Goal: Task Accomplishment & Management: Complete application form

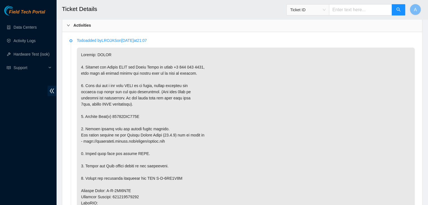
scroll to position [293, 0]
drag, startPoint x: 125, startPoint y: 116, endPoint x: 151, endPoint y: 115, distance: 25.9
click at [151, 115] on p at bounding box center [246, 196] width 338 height 299
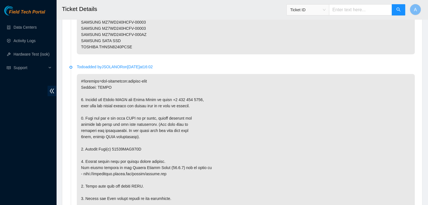
scroll to position [1011, 0]
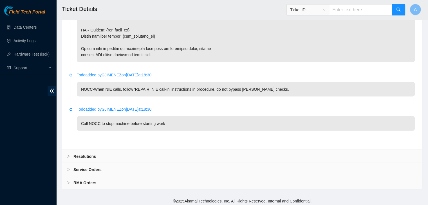
click at [122, 152] on div "Resolutions" at bounding box center [242, 156] width 360 height 13
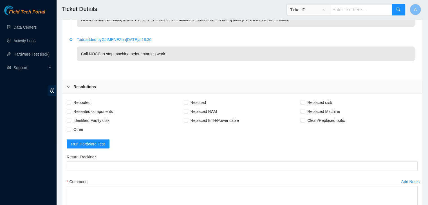
scroll to position [1081, 0]
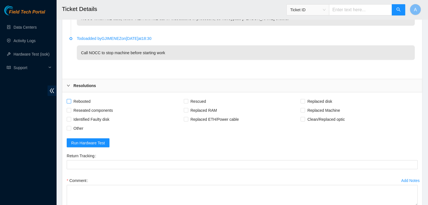
click at [80, 100] on span "Rebooted" at bounding box center [82, 101] width 22 height 9
click at [71, 100] on input "Rebooted" at bounding box center [69, 101] width 4 height 4
checkbox input "true"
click at [84, 106] on span "Reseated components" at bounding box center [93, 110] width 44 height 9
click at [71, 108] on input "Reseated components" at bounding box center [69, 110] width 4 height 4
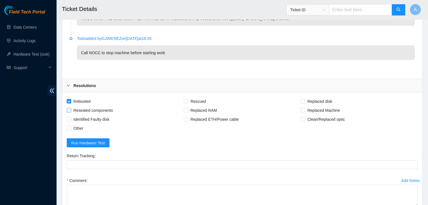
checkbox input "true"
click at [206, 98] on span "Rescued" at bounding box center [198, 101] width 20 height 9
click at [188, 99] on input "Rescued" at bounding box center [186, 101] width 4 height 4
checkbox input "true"
click at [300, 101] on div "Rescued" at bounding box center [242, 101] width 117 height 9
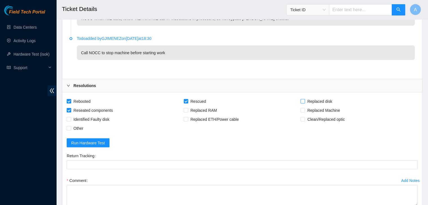
click at [301, 99] on input "Replaced disk" at bounding box center [302, 101] width 4 height 4
checkbox input "true"
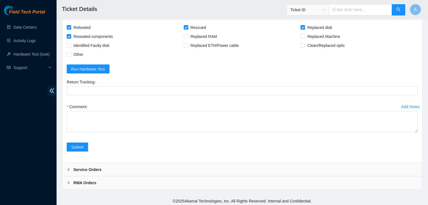
drag, startPoint x: 416, startPoint y: 128, endPoint x: 410, endPoint y: 218, distance: 90.8
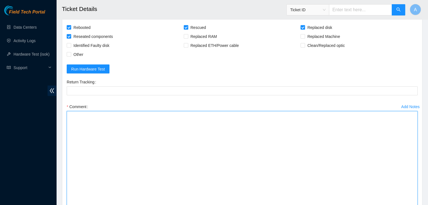
click at [329, 170] on textarea "Comment" at bounding box center [242, 167] width 351 height 112
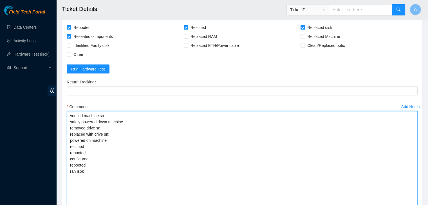
drag, startPoint x: 86, startPoint y: 173, endPoint x: 69, endPoint y: 111, distance: 65.0
click at [69, 111] on textarea "verified machine sn safely powered down machine removed drive sn: replaced with…" at bounding box center [242, 167] width 351 height 112
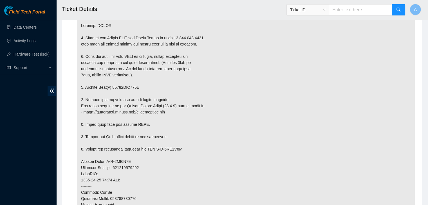
scroll to position [321, 0]
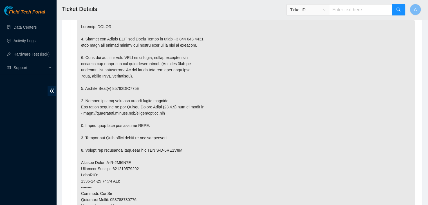
click at [130, 87] on p at bounding box center [246, 168] width 338 height 299
copy p "18521FDB470E"
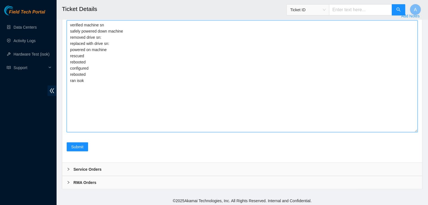
click at [151, 41] on textarea "verified machine sn safely powered down machine removed drive sn: replaced with…" at bounding box center [242, 77] width 351 height 112
paste textarea "18521FDB470E"
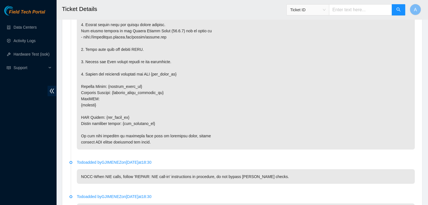
type textarea "verified machine sn safely powered down machine removed drive sn: replaced with…"
click at [144, 78] on p at bounding box center [246, 43] width 338 height 213
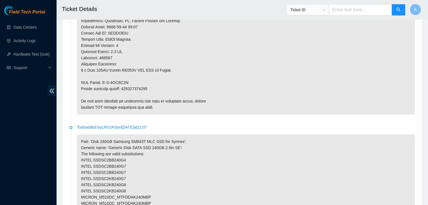
scroll to position [433, 0]
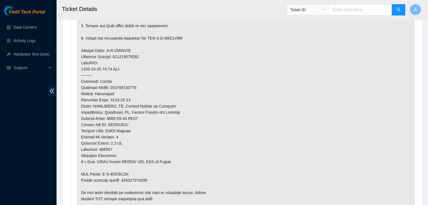
click at [139, 178] on p at bounding box center [246, 56] width 338 height 299
copy p "473665216391"
click at [139, 178] on p at bounding box center [246, 56] width 338 height 299
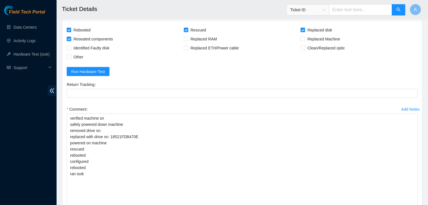
scroll to position [1146, 0]
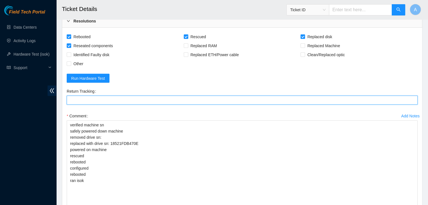
click at [147, 99] on Tracking "Return Tracking" at bounding box center [242, 100] width 351 height 9
paste Tracking "473665216391"
type Tracking "473665216391"
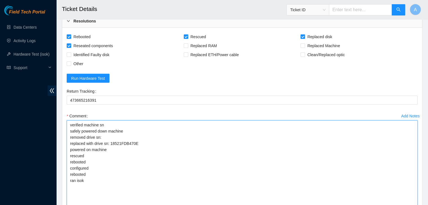
click at [123, 142] on textarea "verified machine sn safely powered down machine removed drive sn: replaced with…" at bounding box center [242, 177] width 351 height 112
drag, startPoint x: 123, startPoint y: 142, endPoint x: 121, endPoint y: 139, distance: 3.6
click at [121, 139] on textarea "verified machine sn safely powered down machine removed drive sn: replaced with…" at bounding box center [242, 177] width 351 height 112
click at [123, 141] on textarea "verified machine sn safely powered down machine removed drive sn: replaced with…" at bounding box center [242, 177] width 351 height 112
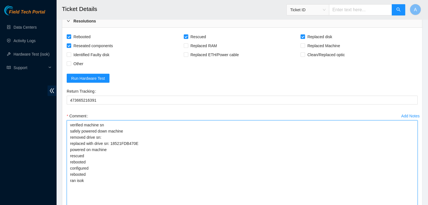
click at [123, 141] on textarea "verified machine sn safely powered down machine removed drive sn: replaced with…" at bounding box center [242, 177] width 351 height 112
click at [122, 134] on textarea "verified machine sn safely powered down machine removed drive sn: replaced with…" at bounding box center [242, 177] width 351 height 112
paste textarea "18521FDB470E"
click at [132, 141] on textarea "verified machine sn safely powered down machine removed drive sn: 18521FDB470E …" at bounding box center [242, 177] width 351 height 112
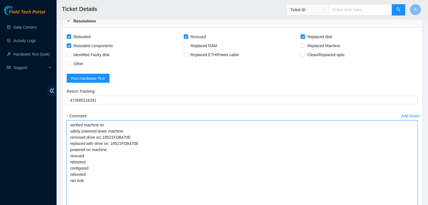
click at [132, 141] on textarea "verified machine sn safely powered down machine removed drive sn: 18521FDB470E …" at bounding box center [242, 177] width 351 height 112
click at [173, 141] on textarea "verified machine sn safely powered down machine removed drive sn: 18521FDB470E …" at bounding box center [242, 177] width 351 height 112
paste textarea "S1G0NYAG101861"
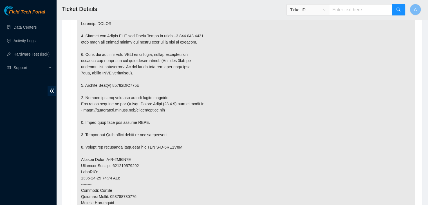
scroll to position [326, 0]
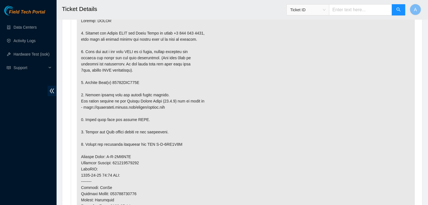
click at [127, 19] on p at bounding box center [246, 162] width 338 height 299
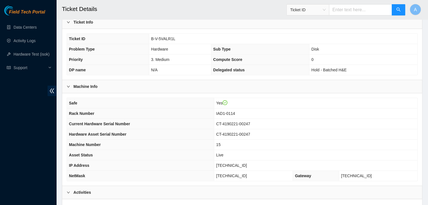
scroll to position [125, 0]
click at [240, 164] on span "104.84.228.162" at bounding box center [231, 166] width 31 height 4
copy span "104.84.228.162"
click at [240, 164] on span "104.84.228.162" at bounding box center [231, 166] width 31 height 4
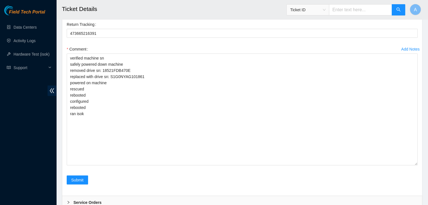
scroll to position [1246, 0]
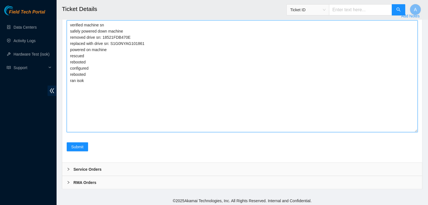
click at [214, 111] on textarea "verified machine sn safely powered down machine removed drive sn: 18521FDB470E …" at bounding box center [242, 77] width 351 height 112
paste textarea "340883 23-09-2025 02:27:06 104.84.228.162 COMPLETE Result Detail Message Ticket…"
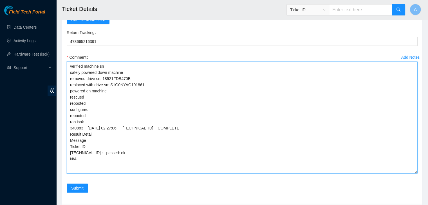
scroll to position [1229, 0]
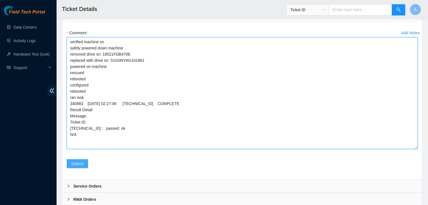
type textarea "verified machine sn safely powered down machine removed drive sn: 18521FDB470E …"
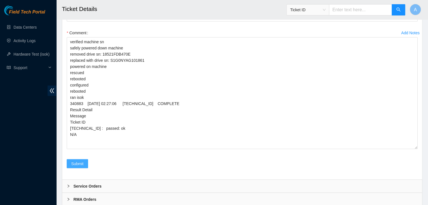
click at [71, 161] on span "Submit" at bounding box center [77, 164] width 12 height 6
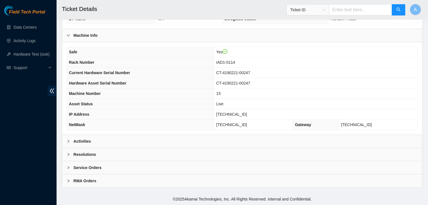
scroll to position [175, 0]
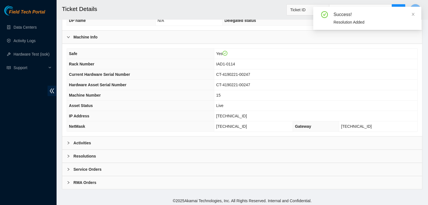
click at [145, 143] on div "Activities" at bounding box center [242, 143] width 360 height 13
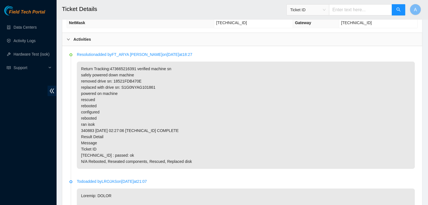
scroll to position [277, 0]
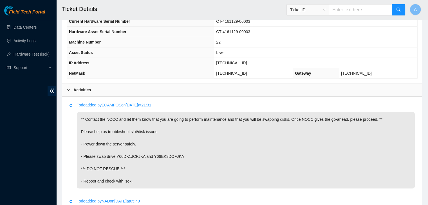
scroll to position [228, 0]
click at [235, 63] on span "[TECHNICAL_ID]" at bounding box center [231, 62] width 31 height 4
copy span "[TECHNICAL_ID]"
click at [189, 113] on p "** Contact the NOCC and let them know that you are going to perform maintenance…" at bounding box center [246, 150] width 338 height 76
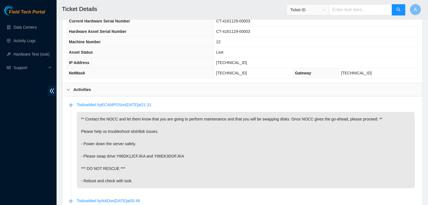
scroll to position [549, 0]
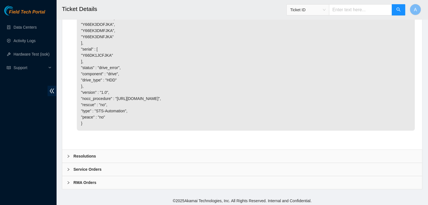
click at [180, 159] on div "Resolutions" at bounding box center [242, 156] width 360 height 13
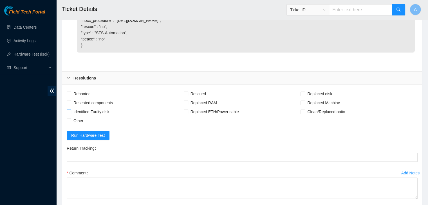
scroll to position [631, 0]
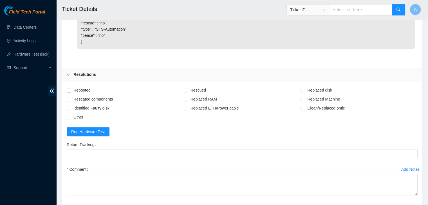
click at [89, 91] on span "Rebooted" at bounding box center [82, 90] width 22 height 9
click at [71, 91] on input "Rebooted" at bounding box center [69, 90] width 4 height 4
checkbox input "true"
click at [91, 101] on span "Reseated components" at bounding box center [93, 99] width 44 height 9
click at [71, 101] on input "Reseated components" at bounding box center [69, 99] width 4 height 4
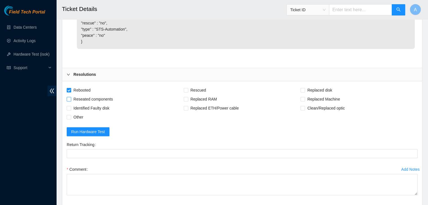
checkbox input "true"
click at [80, 115] on span "Other" at bounding box center [78, 117] width 14 height 9
click at [71, 115] on input "Other" at bounding box center [69, 117] width 4 height 4
checkbox input "true"
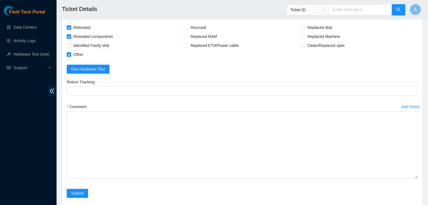
drag, startPoint x: 415, startPoint y: 128, endPoint x: 418, endPoint y: 183, distance: 55.2
click at [418, 183] on div "Add Notes Comment" at bounding box center [241, 145] width 355 height 87
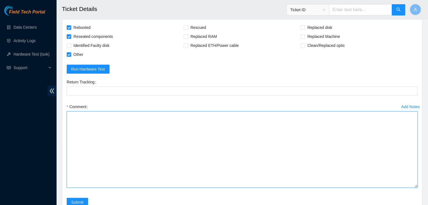
click at [364, 147] on textarea "Comment" at bounding box center [242, 149] width 351 height 76
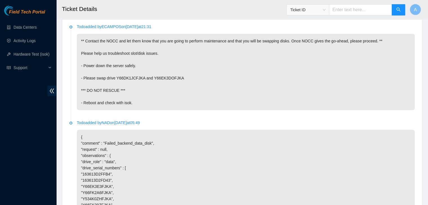
scroll to position [306, 0]
drag, startPoint x: 96, startPoint y: 76, endPoint x: 189, endPoint y: 76, distance: 93.3
click at [189, 76] on p "** Contact the NOCC and let them know that you are going to perform maintenance…" at bounding box center [246, 71] width 338 height 76
copy p "swap drive Y66DK1JCFJKA and Y66EK3DOFJKA"
click at [189, 76] on p "** Contact the NOCC and let them know that you are going to perform maintenance…" at bounding box center [246, 71] width 338 height 76
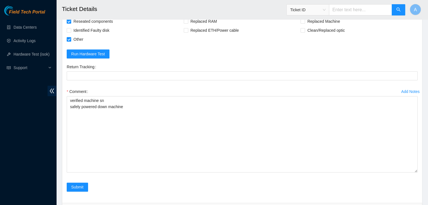
scroll to position [749, 0]
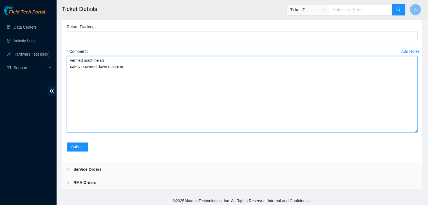
click at [189, 80] on textarea "verified machine sn safely powered down machine" at bounding box center [242, 94] width 351 height 76
paste textarea "swap drive Y66DK1JCFJKA and Y66EK3DOFJKA"
click at [195, 73] on textarea "verified machine sn safely powered down machine swapped disk sn: Y66DK1JCFJKA w…" at bounding box center [242, 94] width 351 height 76
paste textarea "340893 23-09-2025 02:48:30 104.98.119.185 FAILED Result Detail Message Ticket I…"
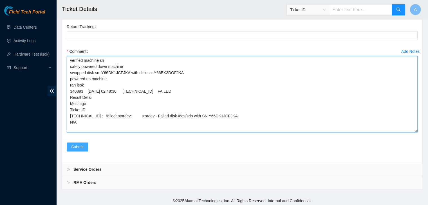
type textarea "verified machine sn safely powered down machine swapped disk sn: Y66DK1JCFJKA w…"
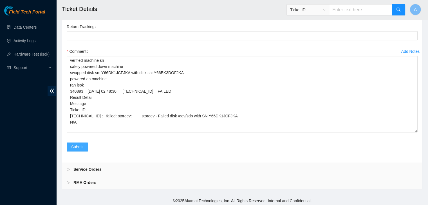
click at [78, 144] on span "Submit" at bounding box center [77, 147] width 12 height 6
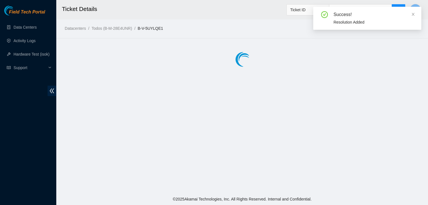
scroll to position [0, 0]
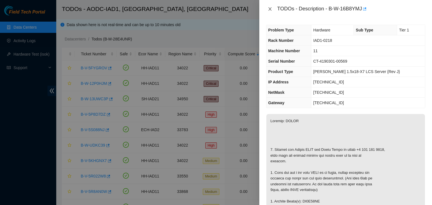
scroll to position [452, 0]
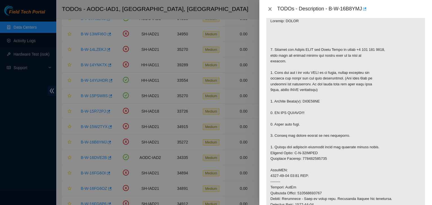
click at [271, 7] on icon "close" at bounding box center [270, 9] width 4 height 4
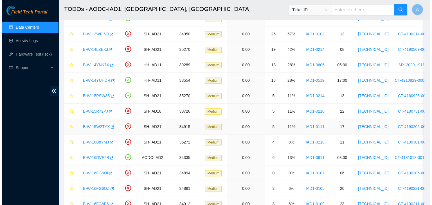
scroll to position [555, 0]
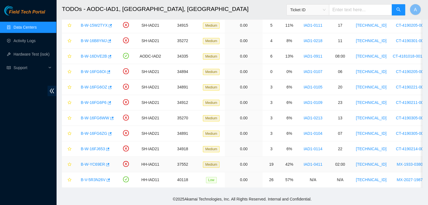
click at [98, 162] on link "B-W-YC69ER" at bounding box center [93, 164] width 24 height 4
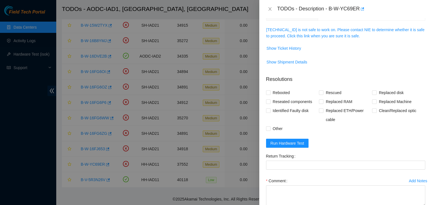
scroll to position [76, 0]
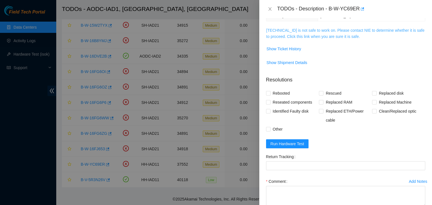
click at [290, 31] on link "23.200.167.154 is not safe to work on. Please contact NIE to determine whether …" at bounding box center [345, 33] width 158 height 11
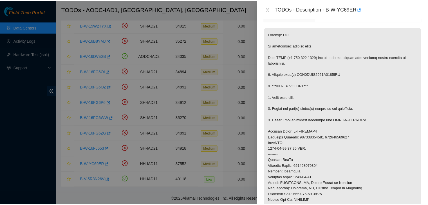
scroll to position [0, 0]
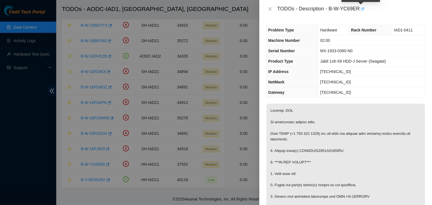
click at [361, 9] on icon "button" at bounding box center [362, 8] width 3 height 3
click at [269, 9] on icon "close" at bounding box center [270, 9] width 4 height 4
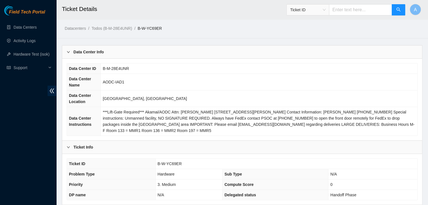
scroll to position [167, 0]
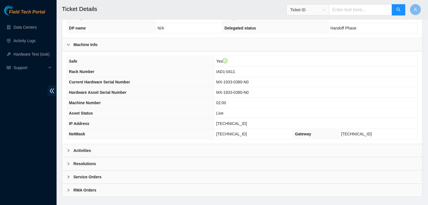
click at [143, 152] on div "Activities" at bounding box center [242, 150] width 360 height 13
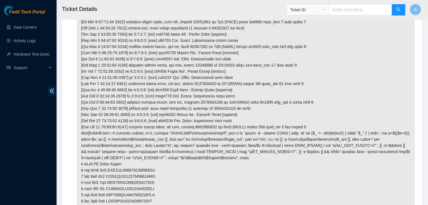
scroll to position [2032, 0]
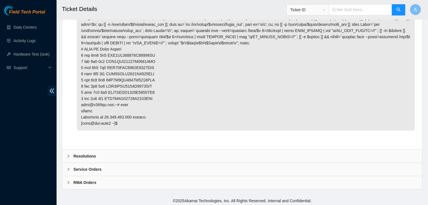
click at [185, 152] on div "Resolutions" at bounding box center [242, 156] width 360 height 13
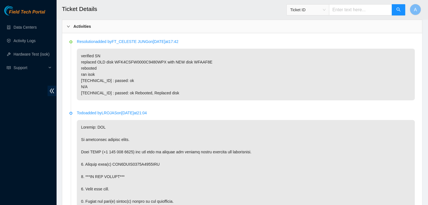
scroll to position [175, 0]
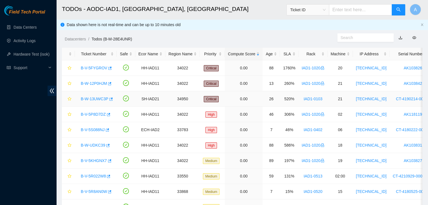
click at [98, 100] on link "B-W-13UWC3P" at bounding box center [95, 99] width 28 height 4
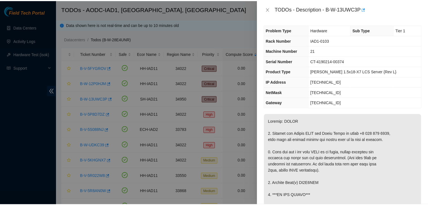
scroll to position [55, 0]
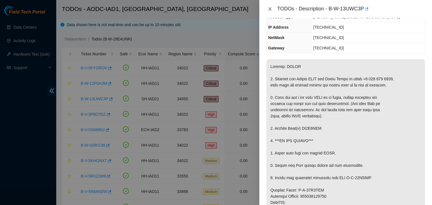
click at [270, 10] on icon "close" at bounding box center [270, 9] width 4 height 4
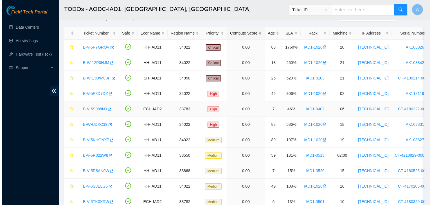
scroll to position [21, 0]
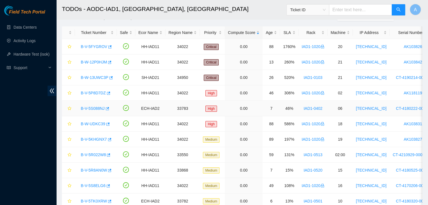
click at [94, 107] on link "B-V-5S088NJ" at bounding box center [93, 108] width 24 height 4
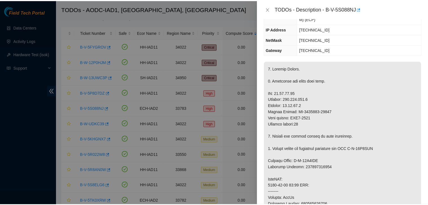
scroll to position [81, 0]
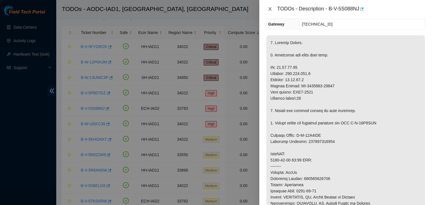
click at [270, 11] on icon "close" at bounding box center [270, 9] width 4 height 4
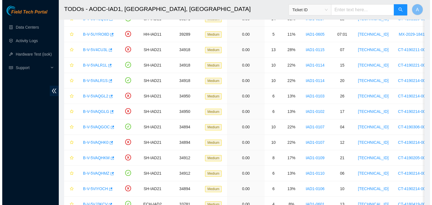
scroll to position [241, 0]
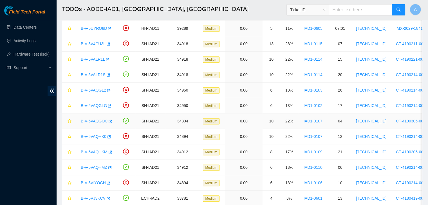
click at [98, 121] on link "B-V-5VAQGOC" at bounding box center [94, 121] width 27 height 4
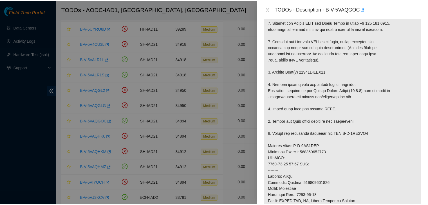
scroll to position [112, 0]
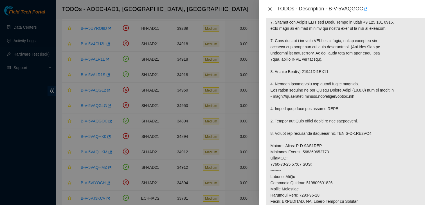
click at [271, 11] on icon "close" at bounding box center [270, 9] width 4 height 4
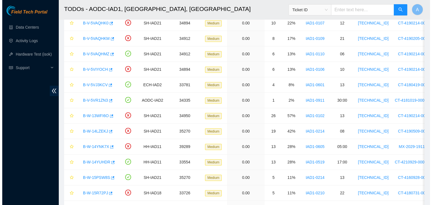
scroll to position [354, 0]
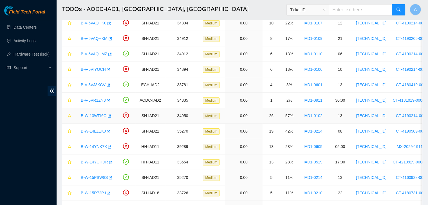
click at [99, 114] on link "B-W-13WFI6O" at bounding box center [94, 116] width 26 height 4
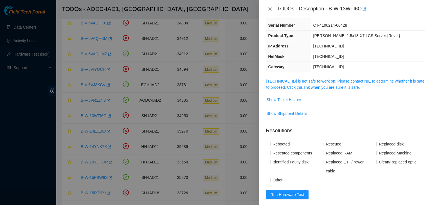
scroll to position [36, 0]
drag, startPoint x: 308, startPoint y: 90, endPoint x: 309, endPoint y: 87, distance: 3.6
click at [309, 87] on td "104.84.154.32 is not safe to work on. Please contact NIE to determine whether i…" at bounding box center [345, 86] width 159 height 17
click at [309, 87] on link "104.84.154.32 is not safe to work on. Please contact NIE to determine whether i…" at bounding box center [345, 84] width 158 height 11
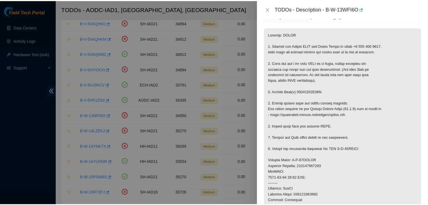
scroll to position [87, 0]
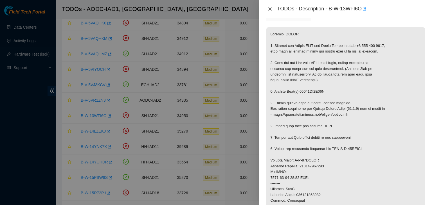
click at [270, 8] on icon "close" at bounding box center [270, 9] width 4 height 4
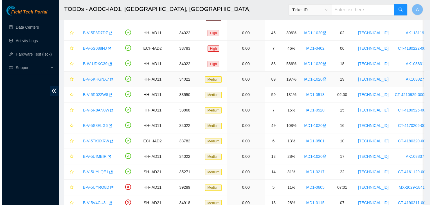
scroll to position [0, 0]
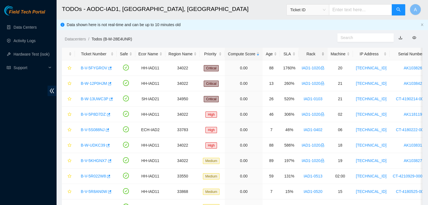
click at [320, 54] on div "Rack" at bounding box center [312, 54] width 23 height 6
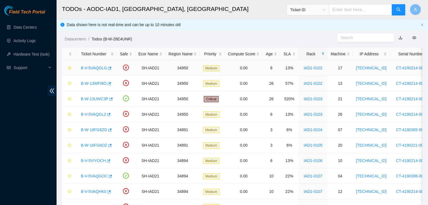
click at [99, 68] on link "B-V-5VAQGLG" at bounding box center [94, 68] width 26 height 4
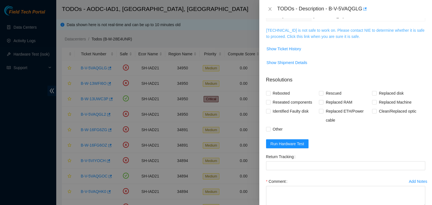
click at [336, 30] on link "104.84.154.36 is not safe to work on. Please contact NIE to determine whether i…" at bounding box center [345, 33] width 158 height 11
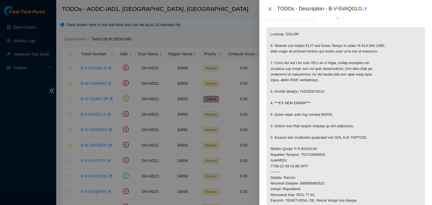
click at [269, 8] on icon "close" at bounding box center [270, 9] width 4 height 4
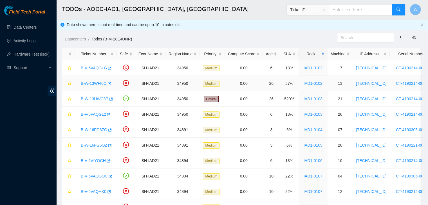
click at [96, 82] on link "B-W-13WFI6O" at bounding box center [94, 83] width 26 height 4
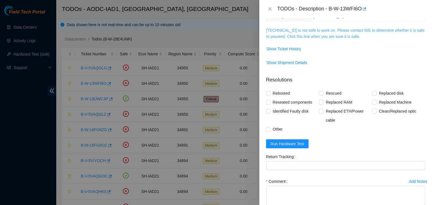
click at [299, 28] on link "104.84.154.32 is not safe to work on. Please contact NIE to determine whether i…" at bounding box center [345, 33] width 158 height 11
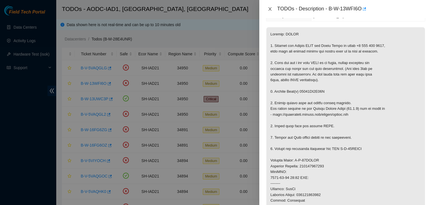
click at [272, 10] on button "Close" at bounding box center [270, 8] width 8 height 5
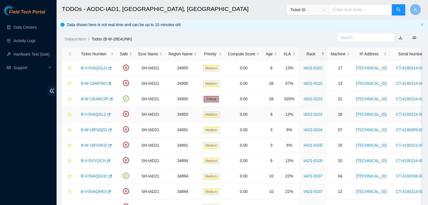
click at [91, 114] on link "B-V-5VAQGL2" at bounding box center [93, 114] width 25 height 4
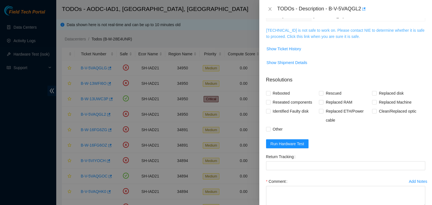
click at [295, 36] on link "104.84.154.65 is not safe to work on. Please contact NIE to determine whether i…" at bounding box center [345, 33] width 158 height 11
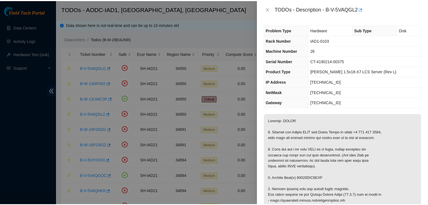
scroll to position [121, 0]
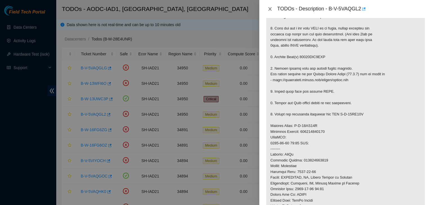
click at [271, 9] on icon "close" at bounding box center [270, 9] width 4 height 4
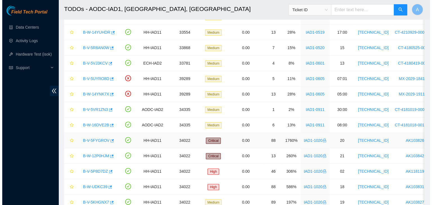
scroll to position [524, 0]
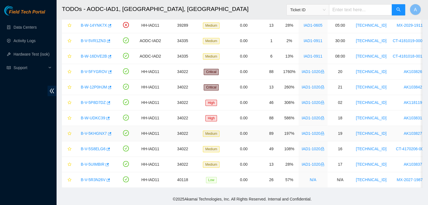
click at [94, 131] on link "B-V-5KHGNX7" at bounding box center [94, 133] width 26 height 4
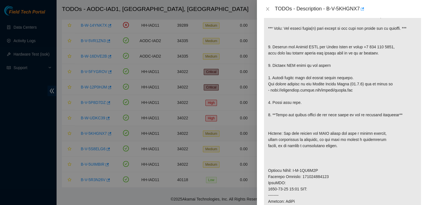
scroll to position [109, 0]
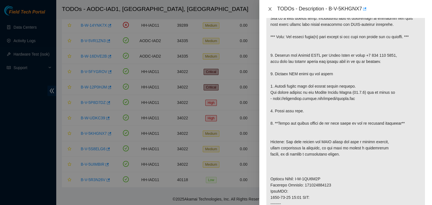
click at [271, 6] on button "Close" at bounding box center [270, 8] width 8 height 5
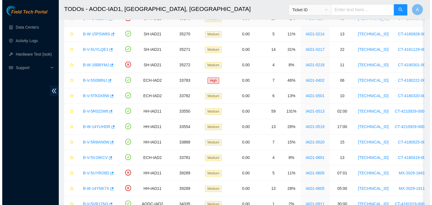
scroll to position [359, 0]
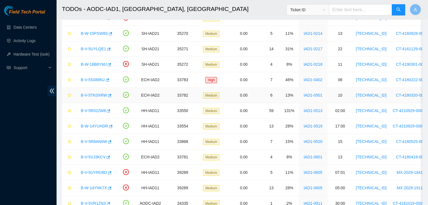
click at [93, 94] on link "B-V-5TK0XRW" at bounding box center [94, 95] width 26 height 4
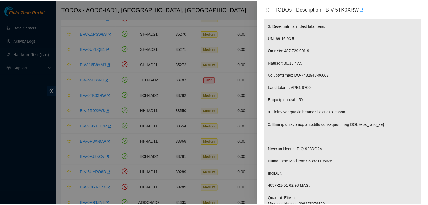
scroll to position [234, 0]
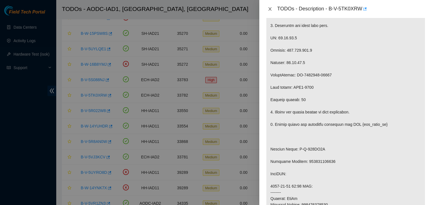
click at [271, 9] on icon "close" at bounding box center [270, 9] width 4 height 4
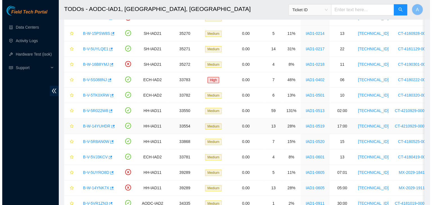
scroll to position [165, 0]
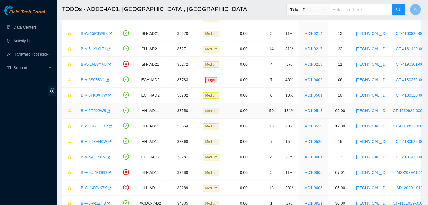
click at [99, 109] on link "B-V-5R022W8" at bounding box center [93, 111] width 25 height 4
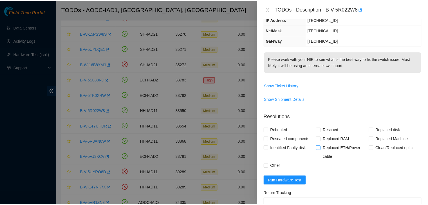
scroll to position [63, 0]
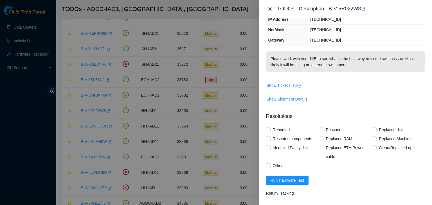
click at [271, 9] on icon "close" at bounding box center [270, 9] width 4 height 4
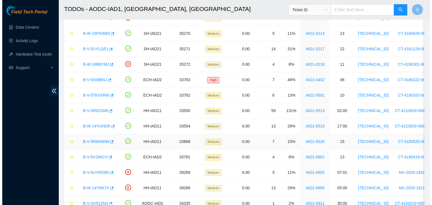
scroll to position [81, 0]
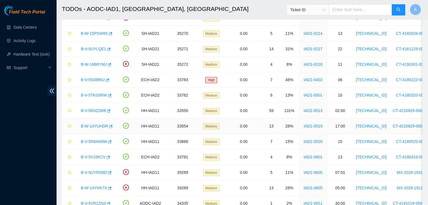
click at [97, 124] on link "B-W-14YUHDR" at bounding box center [94, 126] width 27 height 4
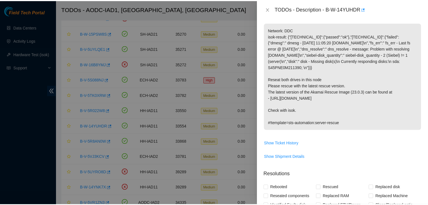
scroll to position [63, 0]
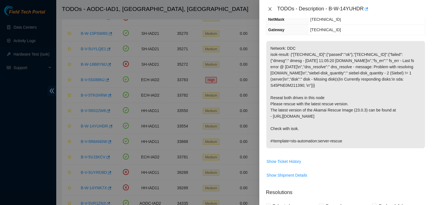
click at [269, 10] on icon "close" at bounding box center [269, 8] width 3 height 3
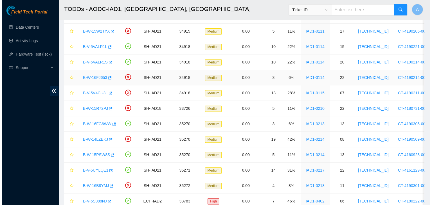
scroll to position [221, 0]
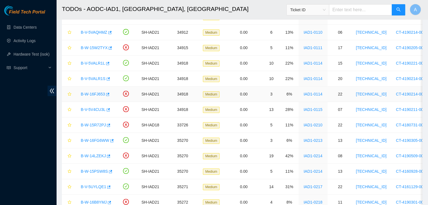
click at [95, 94] on link "B-W-16FJ653" at bounding box center [93, 94] width 24 height 4
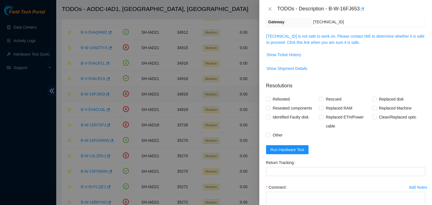
scroll to position [63, 0]
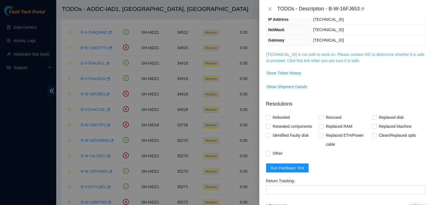
click at [312, 53] on link "104.84.228.169 is not safe to work on. Please contact NIE to determine whether …" at bounding box center [345, 57] width 158 height 11
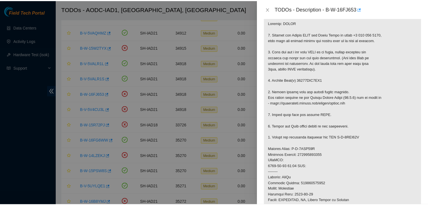
scroll to position [99, 0]
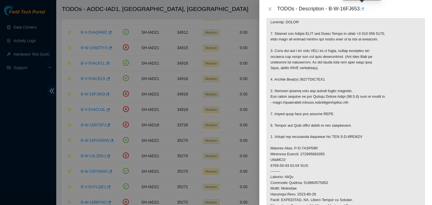
click at [362, 8] on icon "button" at bounding box center [362, 9] width 4 height 4
click at [271, 10] on icon "close" at bounding box center [270, 9] width 4 height 4
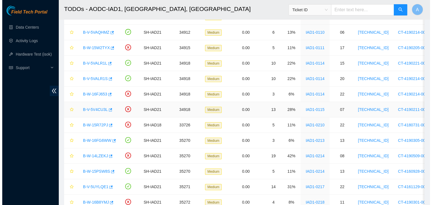
scroll to position [118, 0]
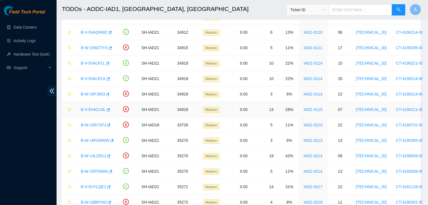
click at [94, 107] on link "B-V-5V4CU3L" at bounding box center [93, 109] width 25 height 4
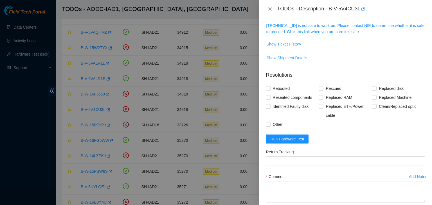
scroll to position [83, 0]
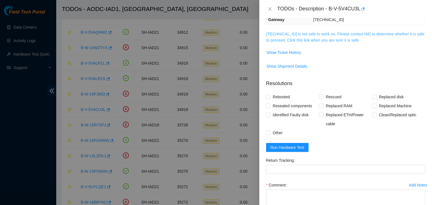
click at [303, 39] on link "104.84.228.174 is not safe to work on. Please contact NIE to determine whether …" at bounding box center [345, 37] width 158 height 11
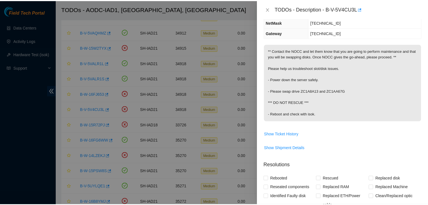
scroll to position [62, 0]
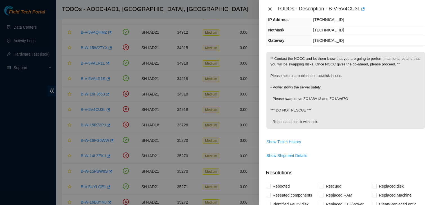
click at [271, 9] on icon "close" at bounding box center [270, 9] width 4 height 4
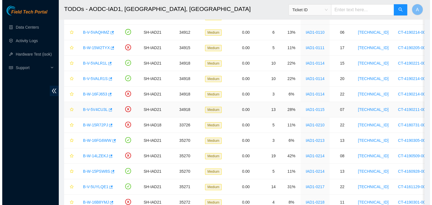
scroll to position [81, 0]
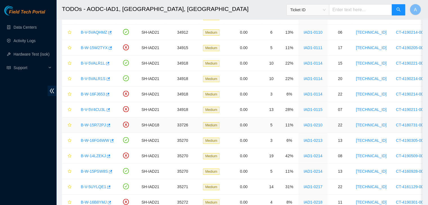
click at [100, 123] on link "B-W-15R72PJ" at bounding box center [93, 125] width 25 height 4
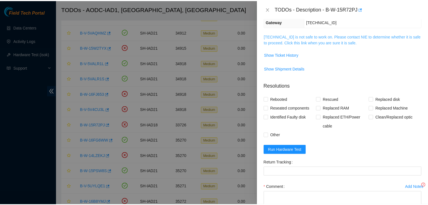
scroll to position [62, 0]
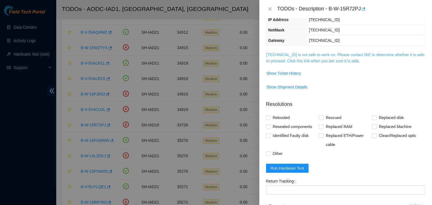
click at [314, 57] on link "23.218.105.195 is not safe to work on. Please contact NIE to determine whether …" at bounding box center [345, 58] width 158 height 11
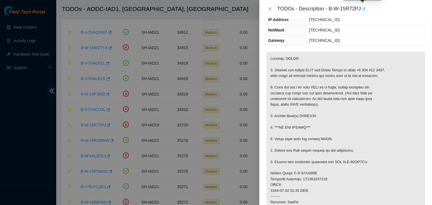
click at [361, 11] on span "button" at bounding box center [363, 9] width 4 height 4
click at [267, 9] on button "Close" at bounding box center [270, 8] width 8 height 5
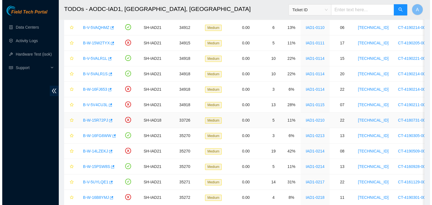
scroll to position [227, 0]
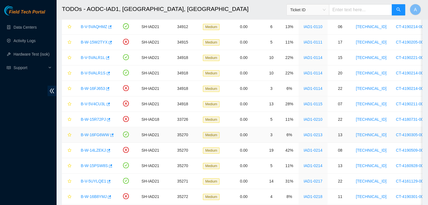
click at [98, 134] on link "B-W-16FG6WW" at bounding box center [95, 135] width 28 height 4
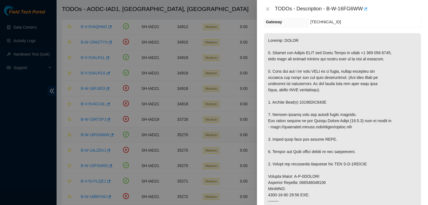
scroll to position [62, 0]
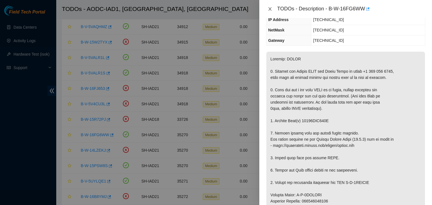
click at [268, 7] on icon "close" at bounding box center [270, 9] width 4 height 4
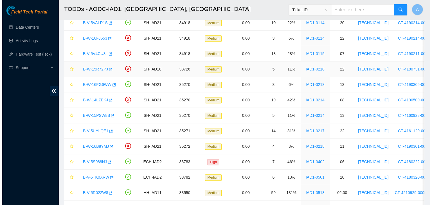
scroll to position [280, 0]
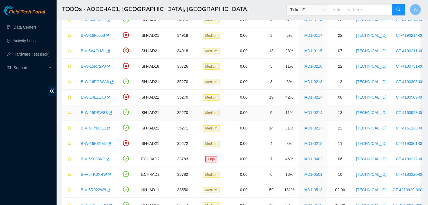
click at [93, 110] on link "B-W-15PSW8S" at bounding box center [94, 112] width 27 height 4
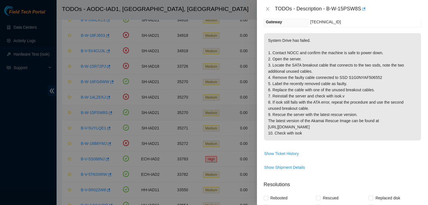
scroll to position [62, 0]
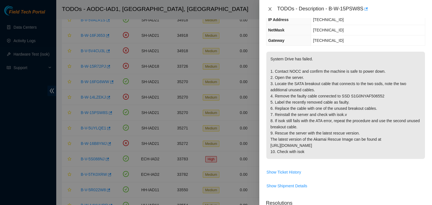
click at [269, 9] on icon "close" at bounding box center [269, 8] width 3 height 3
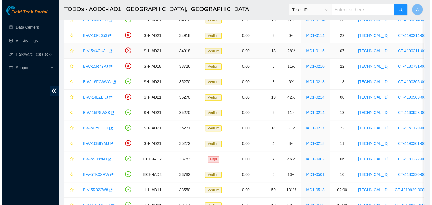
scroll to position [81, 0]
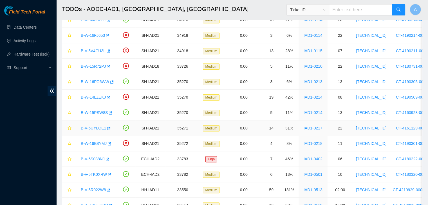
click at [98, 126] on link "B-V-5UYLQE1" at bounding box center [93, 128] width 25 height 4
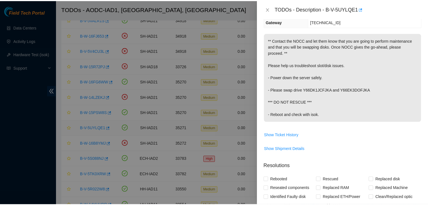
scroll to position [62, 0]
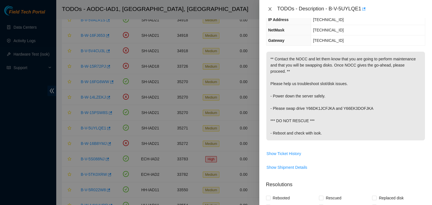
click at [271, 10] on icon "close" at bounding box center [269, 8] width 3 height 3
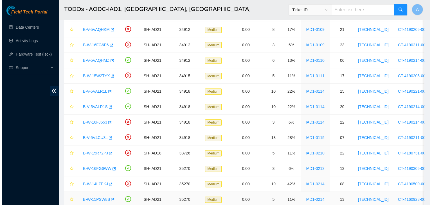
scroll to position [188, 0]
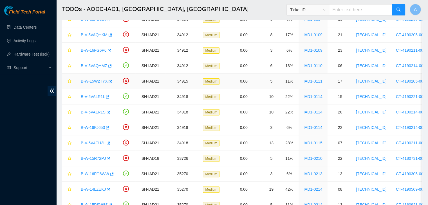
click at [96, 80] on link "B-W-15W2TYX" at bounding box center [94, 81] width 27 height 4
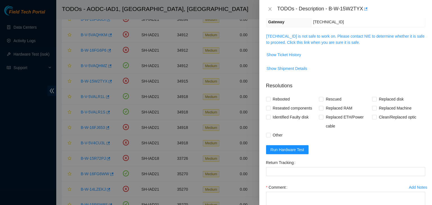
scroll to position [62, 0]
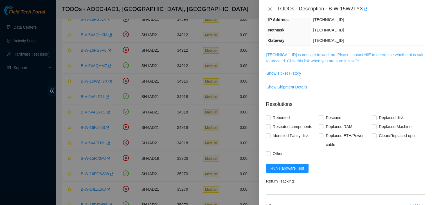
click at [283, 60] on link "104.84.228.40 is not safe to work on. Please contact NIE to determine whether i…" at bounding box center [345, 58] width 158 height 11
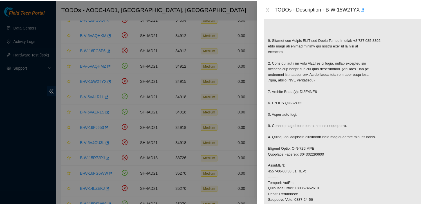
scroll to position [110, 0]
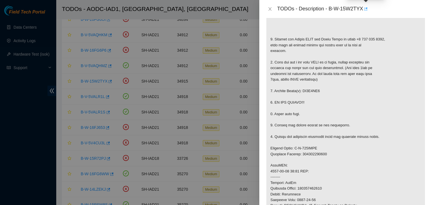
click at [366, 10] on icon "button" at bounding box center [365, 9] width 4 height 4
click at [271, 7] on icon "close" at bounding box center [270, 9] width 4 height 4
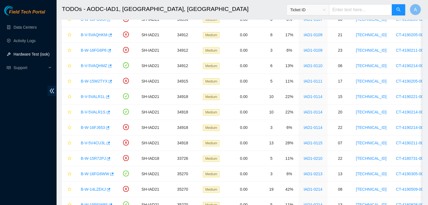
scroll to position [118, 0]
click at [22, 52] on link "Hardware Test (isok)" at bounding box center [31, 54] width 36 height 4
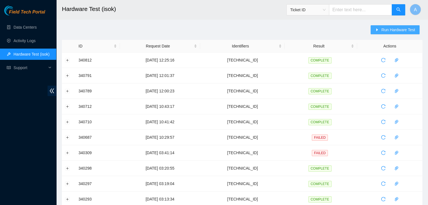
click at [389, 29] on span "Run Hardware Test" at bounding box center [398, 30] width 34 height 6
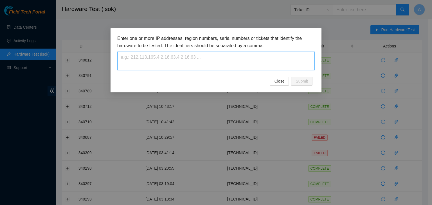
click at [289, 63] on textarea at bounding box center [215, 61] width 197 height 18
paste textarea "104.84.228.162"
type textarea "104.84.228.162"
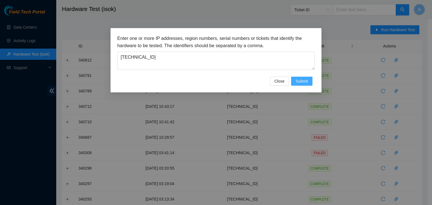
click at [296, 80] on span "Submit" at bounding box center [302, 81] width 12 height 6
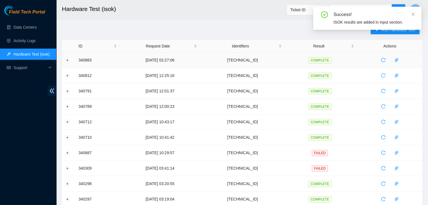
click at [70, 60] on td at bounding box center [68, 60] width 13 height 15
click at [68, 61] on button "Expand row" at bounding box center [67, 60] width 4 height 4
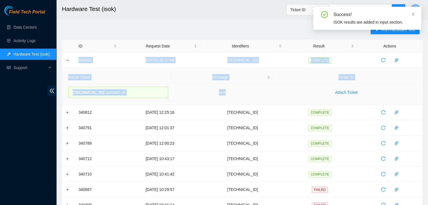
drag, startPoint x: 75, startPoint y: 61, endPoint x: 269, endPoint y: 92, distance: 196.4
copy tbody "340883 23-09-2025 02:27:06 104.84.228.162 COMPLETE Result Detail Message Ticket…"
click at [269, 92] on td "N/A" at bounding box center [222, 93] width 102 height 18
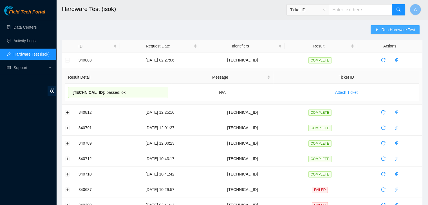
click at [385, 28] on span "Run Hardware Test" at bounding box center [398, 30] width 34 height 6
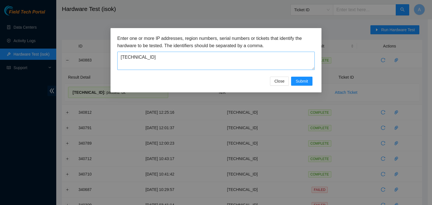
drag, startPoint x: 285, startPoint y: 51, endPoint x: 285, endPoint y: 55, distance: 4.2
click at [285, 55] on div "Enter one or more IP addresses, region numbers, serial numbers or tickets that …" at bounding box center [215, 52] width 197 height 35
click at [285, 55] on textarea "104.84.228.162" at bounding box center [215, 61] width 197 height 18
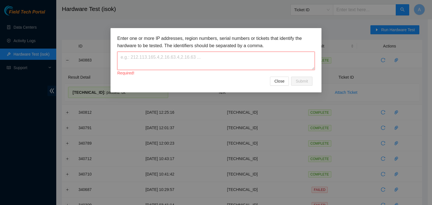
paste textarea "104.98.119.185"
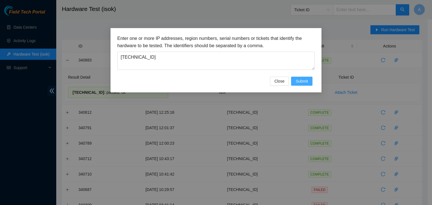
click at [304, 81] on span "Submit" at bounding box center [302, 81] width 12 height 6
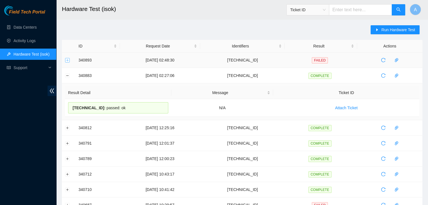
click at [68, 59] on button "Expand row" at bounding box center [67, 60] width 4 height 4
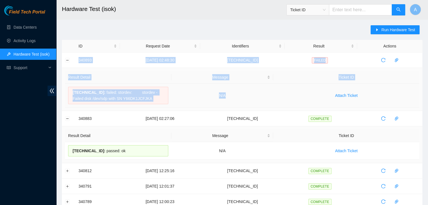
drag, startPoint x: 74, startPoint y: 59, endPoint x: 258, endPoint y: 95, distance: 187.4
copy tbody "340893 23-09-2025 02:48:30 104.98.119.185 FAILED Result Detail Message Ticket I…"
click at [378, 30] on icon "caret-right" at bounding box center [377, 29] width 2 height 3
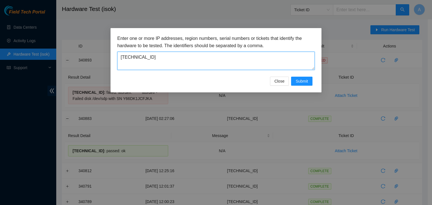
click at [283, 58] on textarea "104.98.119.185" at bounding box center [215, 61] width 197 height 18
type textarea "1"
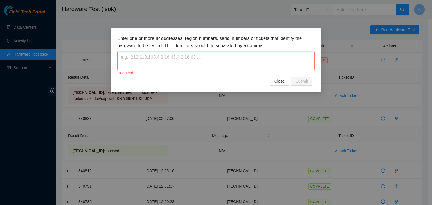
paste textarea "104.84.228.167"
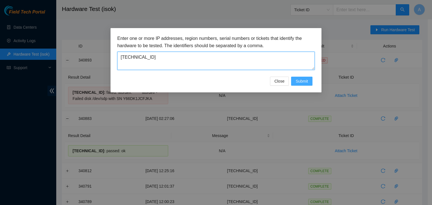
type textarea "104.84.228.167"
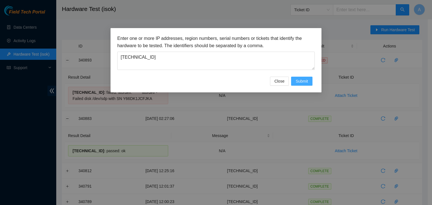
click at [307, 82] on span "Submit" at bounding box center [302, 81] width 12 height 6
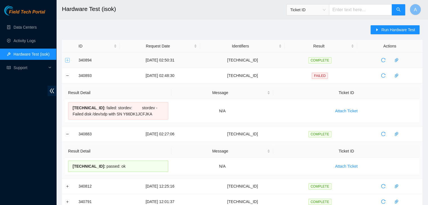
click at [67, 61] on button "Expand row" at bounding box center [67, 60] width 4 height 4
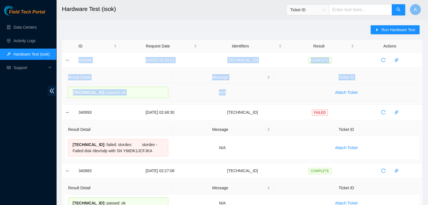
drag, startPoint x: 77, startPoint y: 59, endPoint x: 243, endPoint y: 94, distance: 169.3
copy tbody "340894 23-09-2025 02:50:31 104.84.228.167 COMPLETE Result Detail Message Ticket…"
click at [243, 94] on td "N/A" at bounding box center [222, 93] width 102 height 18
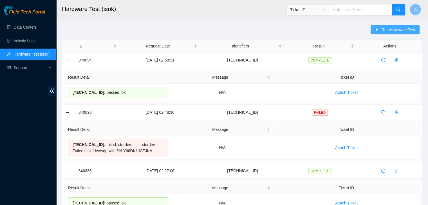
click at [381, 31] on button "Run Hardware Test" at bounding box center [394, 29] width 49 height 9
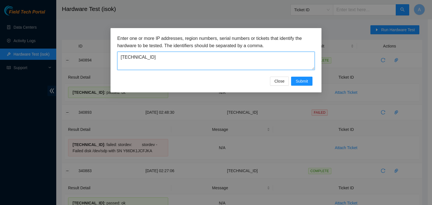
click at [221, 66] on textarea "104.84.228.167" at bounding box center [215, 61] width 197 height 18
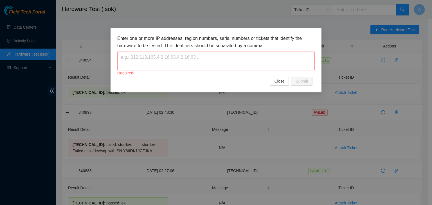
paste textarea "23.218.105.195"
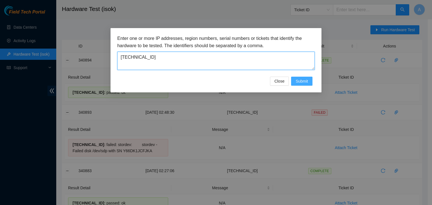
type textarea "23.218.105.195"
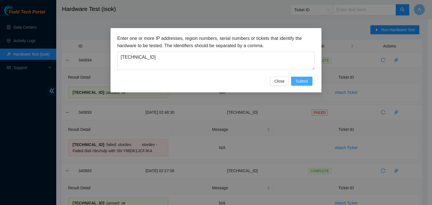
click at [310, 84] on button "Submit" at bounding box center [301, 81] width 21 height 9
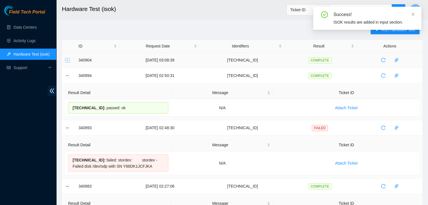
click at [69, 60] on button "Expand row" at bounding box center [67, 60] width 4 height 4
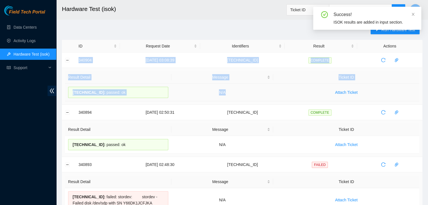
drag, startPoint x: 75, startPoint y: 59, endPoint x: 234, endPoint y: 91, distance: 161.7
copy tbody "340904 23-09-2025 03:08:39 23.218.105.195 COMPLETE Result Detail Message Ticket…"
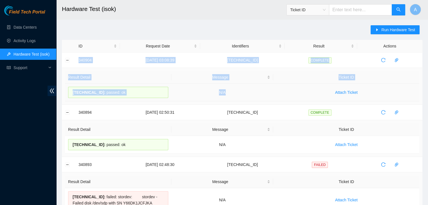
click at [234, 91] on td "N/A" at bounding box center [222, 93] width 102 height 18
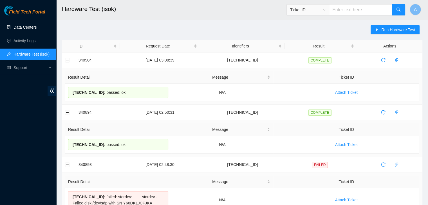
click at [37, 25] on link "Data Centers" at bounding box center [24, 27] width 23 height 4
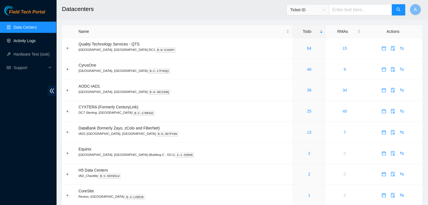
click at [35, 39] on link "Activity Logs" at bounding box center [24, 41] width 22 height 4
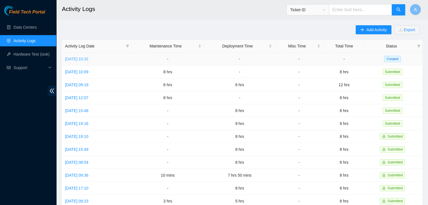
click at [88, 60] on link "[DATE] 10:32" at bounding box center [76, 59] width 23 height 4
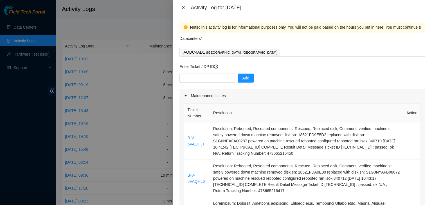
click at [183, 7] on icon "close" at bounding box center [183, 7] width 3 height 3
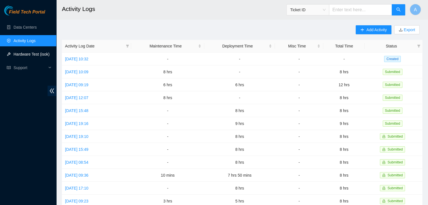
click at [39, 52] on link "Hardware Test (isok)" at bounding box center [31, 54] width 36 height 4
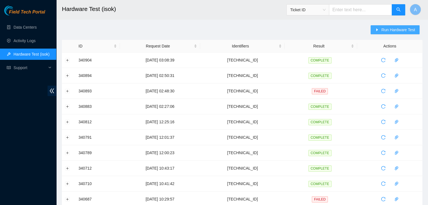
click at [375, 28] on button "Run Hardware Test" at bounding box center [394, 29] width 49 height 9
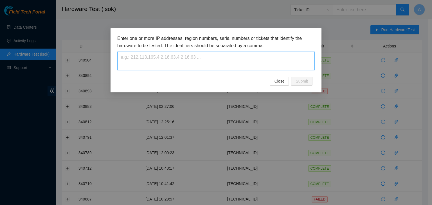
click at [291, 55] on textarea at bounding box center [215, 61] width 197 height 18
paste textarea "104.84.228.169"
type textarea "104.84.228.169"
click at [268, 62] on textarea "104.84.228.169" at bounding box center [215, 61] width 197 height 18
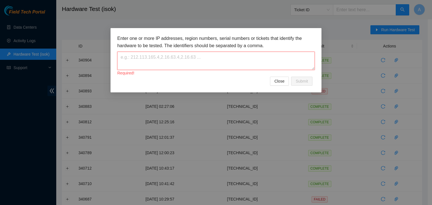
paste textarea "104.84.228.169"
type textarea "104.84.228.169"
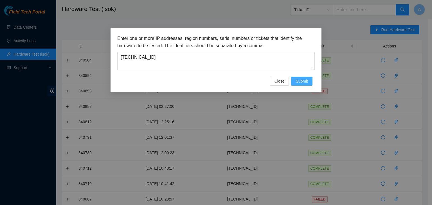
click at [298, 78] on span "Submit" at bounding box center [302, 81] width 12 height 6
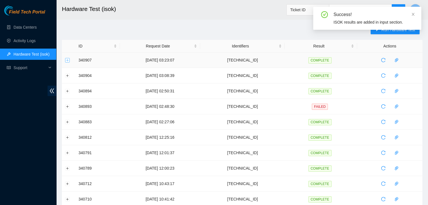
click at [65, 59] on button "Expand row" at bounding box center [67, 60] width 4 height 4
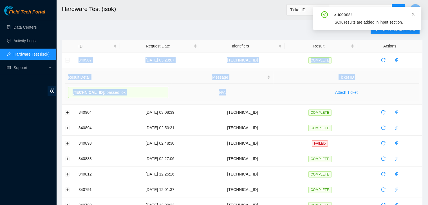
drag, startPoint x: 75, startPoint y: 58, endPoint x: 244, endPoint y: 96, distance: 173.3
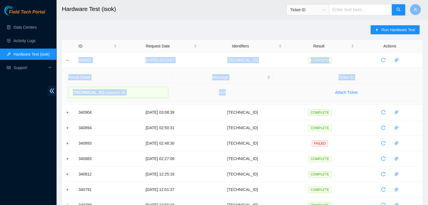
copy tbody "340907 23-09-2025 03:23:07 104.84.228.169 COMPLETE Result Detail Message Ticket…"
click at [244, 96] on td "N/A" at bounding box center [222, 93] width 102 height 18
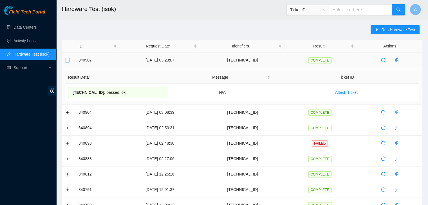
click at [66, 62] on button "Collapse row" at bounding box center [67, 60] width 4 height 4
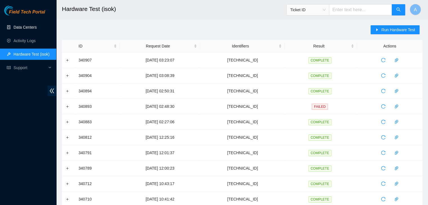
click at [37, 25] on link "Data Centers" at bounding box center [24, 27] width 23 height 4
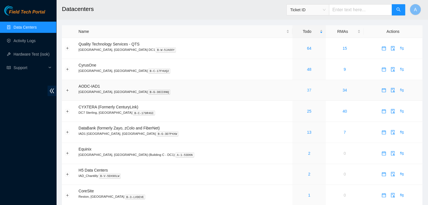
click at [307, 92] on link "37" at bounding box center [309, 90] width 4 height 4
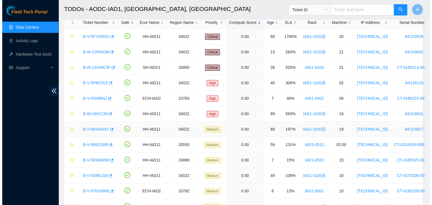
scroll to position [35, 0]
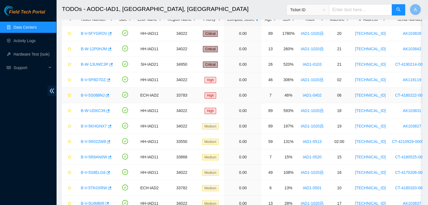
click at [88, 94] on link "B-V-5S088NJ" at bounding box center [93, 95] width 24 height 4
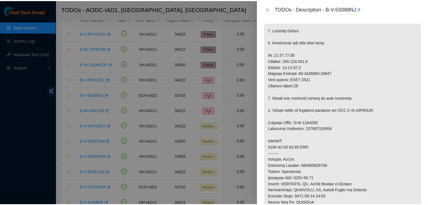
scroll to position [105, 0]
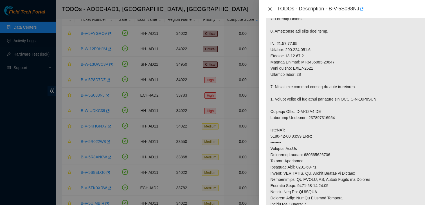
click at [269, 11] on icon "close" at bounding box center [270, 9] width 4 height 4
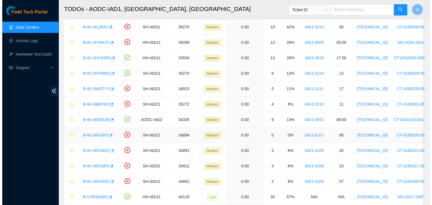
scroll to position [412, 0]
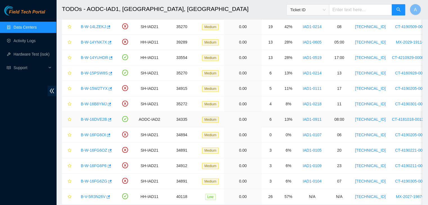
click at [96, 117] on link "B-W-16DVE2B" at bounding box center [94, 119] width 26 height 4
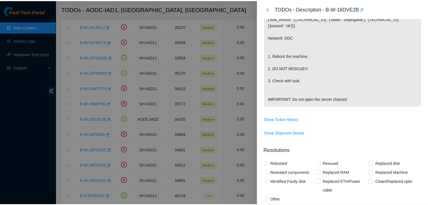
scroll to position [58, 0]
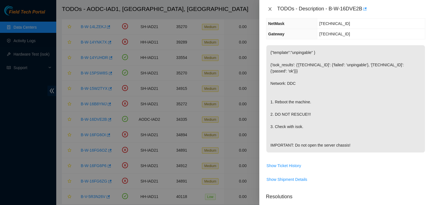
click at [271, 8] on icon "close" at bounding box center [270, 9] width 4 height 4
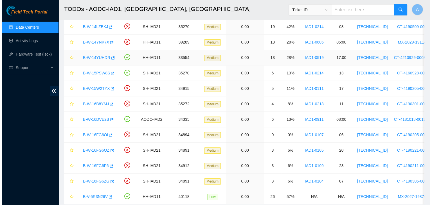
scroll to position [77, 0]
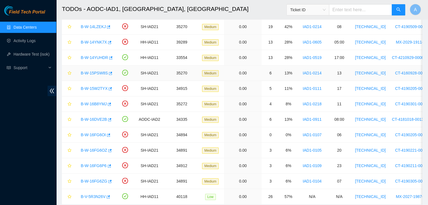
click at [91, 72] on link "B-W-15PSW8S" at bounding box center [94, 73] width 27 height 4
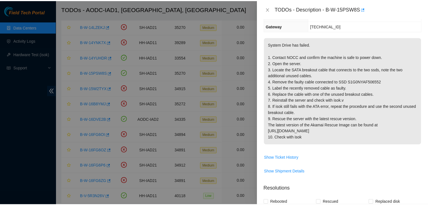
scroll to position [58, 0]
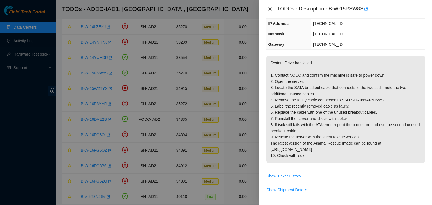
click at [268, 9] on icon "close" at bounding box center [270, 9] width 4 height 4
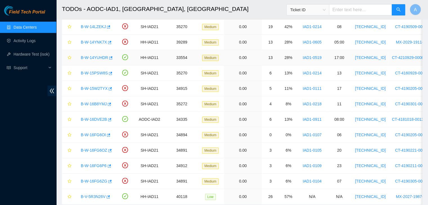
click at [96, 55] on link "B-W-14YUHDR" at bounding box center [94, 57] width 27 height 4
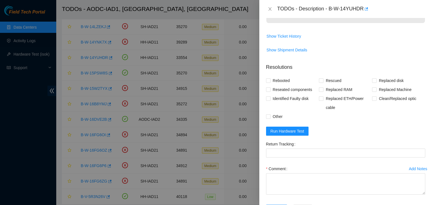
scroll to position [186, 0]
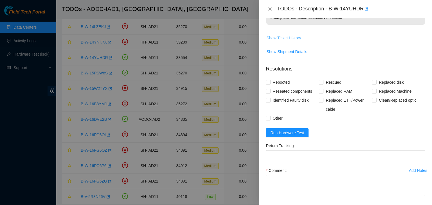
click at [293, 41] on span "Show Ticket History" at bounding box center [284, 38] width 35 height 6
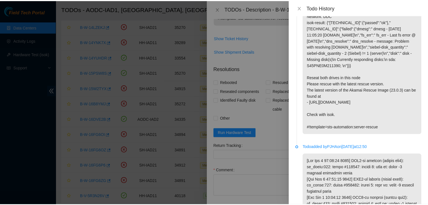
scroll to position [0, 0]
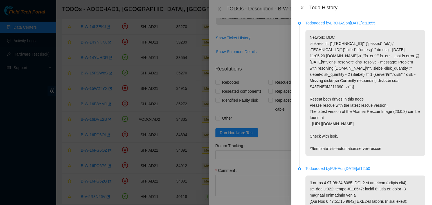
click at [304, 7] on icon "close" at bounding box center [302, 7] width 4 height 4
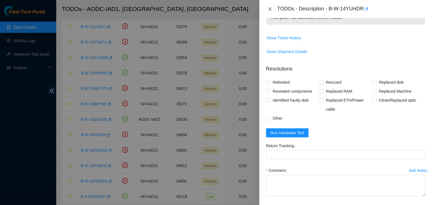
click at [270, 9] on icon "close" at bounding box center [269, 8] width 3 height 3
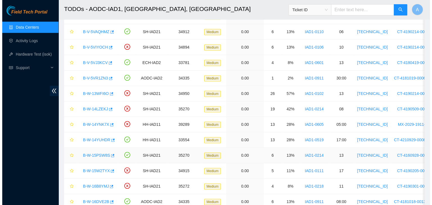
scroll to position [330, 0]
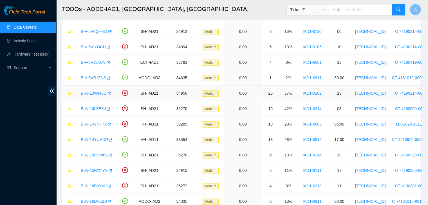
click at [86, 91] on link "B-W-13WFI6O" at bounding box center [94, 93] width 26 height 4
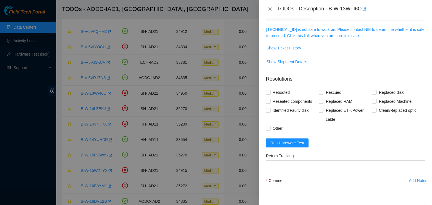
scroll to position [87, 0]
click at [313, 33] on link "104.84.154.32 is not safe to work on. Please contact NIE to determine whether i…" at bounding box center [345, 33] width 158 height 11
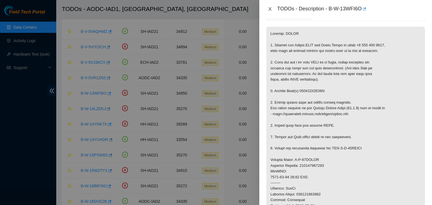
click at [273, 10] on button "Close" at bounding box center [270, 8] width 8 height 5
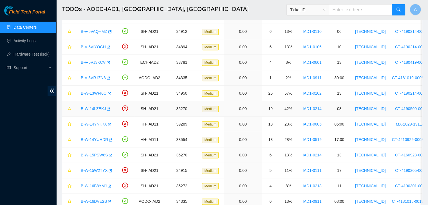
click at [96, 107] on link "B-W-14LZEKJ" at bounding box center [93, 109] width 25 height 4
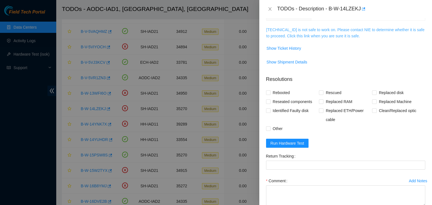
click at [306, 34] on link "104.98.119.53 is not safe to work on. Please contact NIE to determine whether i…" at bounding box center [345, 33] width 158 height 11
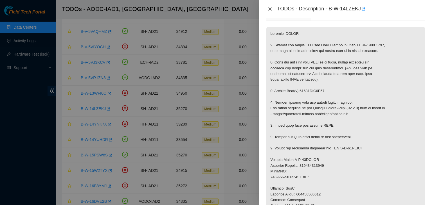
click at [270, 11] on button "Close" at bounding box center [270, 8] width 8 height 5
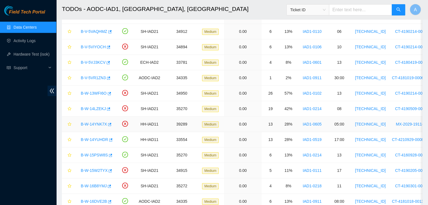
click at [92, 124] on link "B-W-14YNK7X" at bounding box center [94, 124] width 26 height 4
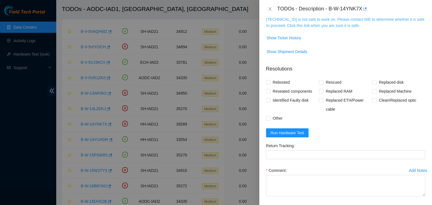
click at [305, 22] on link "23.199.35.130 is not safe to work on. Please contact NIE to determine whether i…" at bounding box center [345, 22] width 158 height 11
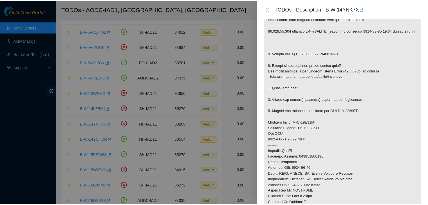
scroll to position [106, 0]
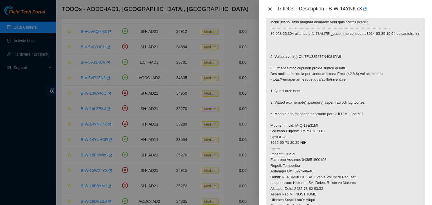
click at [271, 10] on icon "close" at bounding box center [270, 9] width 4 height 4
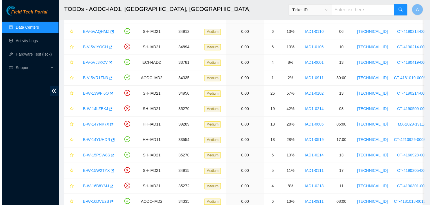
scroll to position [118, 0]
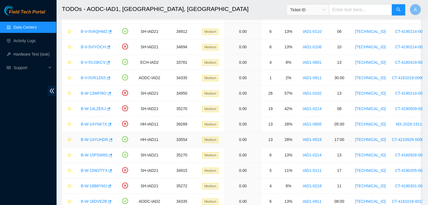
click at [96, 139] on link "B-W-14YUHDR" at bounding box center [94, 139] width 27 height 4
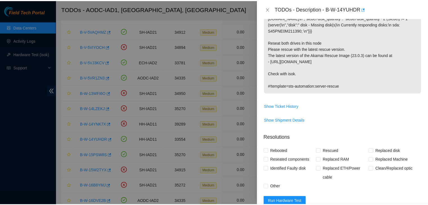
scroll to position [99, 0]
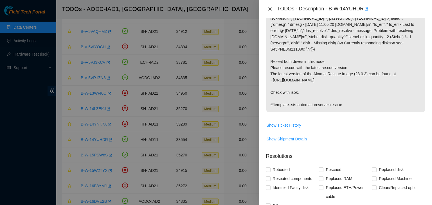
click at [270, 12] on button "Close" at bounding box center [270, 8] width 8 height 5
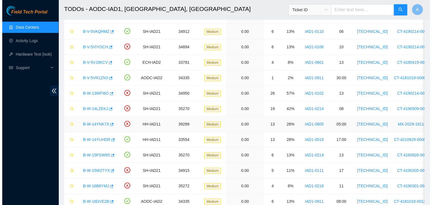
scroll to position [118, 0]
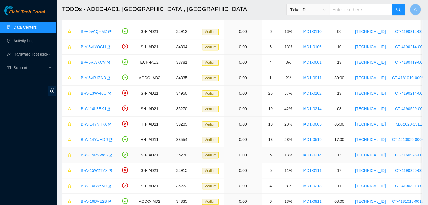
click at [100, 153] on link "B-W-15PSW8S" at bounding box center [94, 155] width 27 height 4
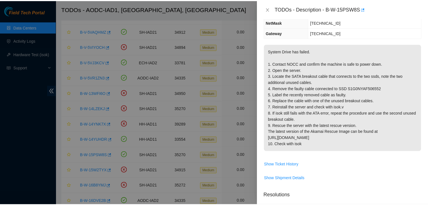
scroll to position [66, 0]
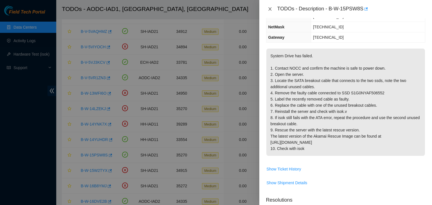
click at [268, 8] on icon "close" at bounding box center [270, 9] width 4 height 4
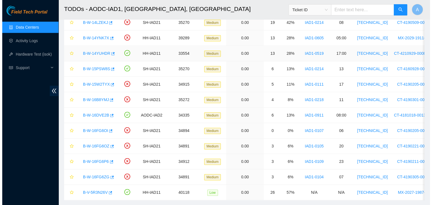
scroll to position [419, 0]
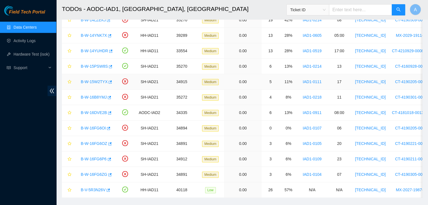
click at [101, 80] on link "B-W-15W2TYX" at bounding box center [94, 82] width 27 height 4
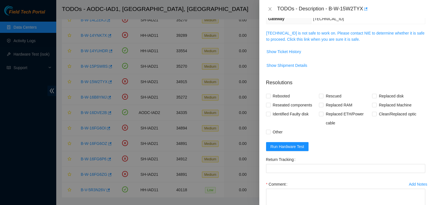
scroll to position [66, 0]
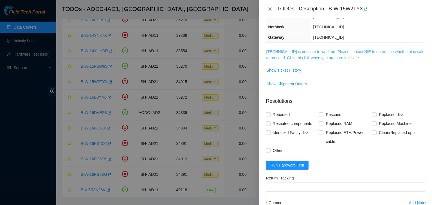
click at [287, 52] on link "104.84.228.40 is not safe to work on. Please contact NIE to determine whether i…" at bounding box center [345, 54] width 158 height 11
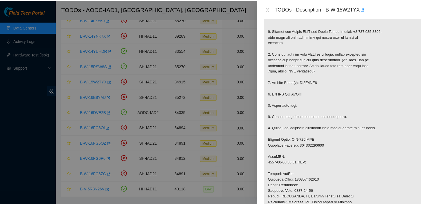
scroll to position [119, 0]
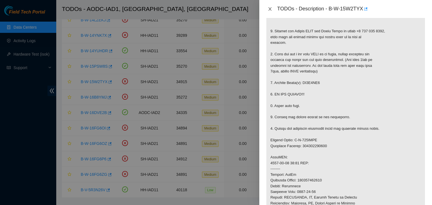
click at [270, 9] on icon "close" at bounding box center [269, 8] width 3 height 3
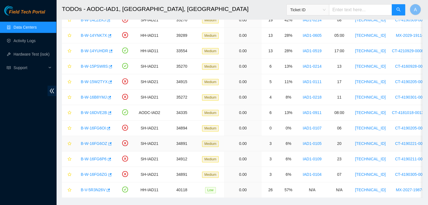
scroll to position [118, 0]
click at [30, 43] on link "Activity Logs" at bounding box center [24, 41] width 22 height 4
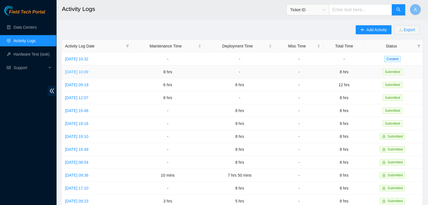
click at [88, 73] on link "[DATE] 10:09" at bounding box center [76, 72] width 23 height 4
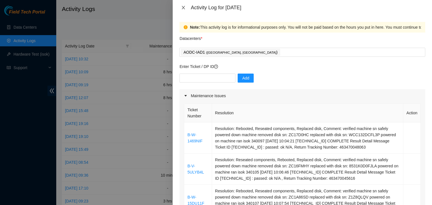
click at [183, 8] on icon "close" at bounding box center [183, 7] width 4 height 4
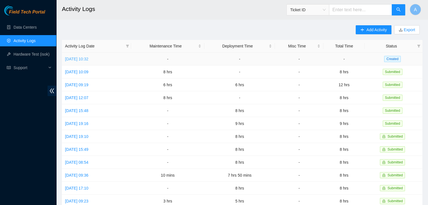
click at [88, 58] on link "[DATE] 10:32" at bounding box center [76, 59] width 23 height 4
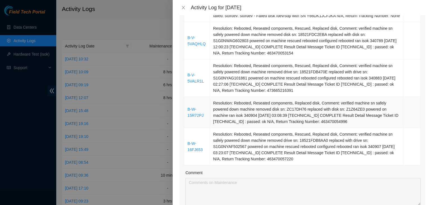
scroll to position [411, 0]
click at [181, 10] on button "Close" at bounding box center [183, 7] width 8 height 5
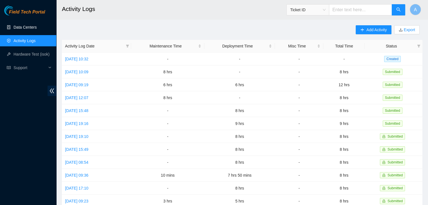
click at [32, 25] on link "Data Centers" at bounding box center [24, 27] width 23 height 4
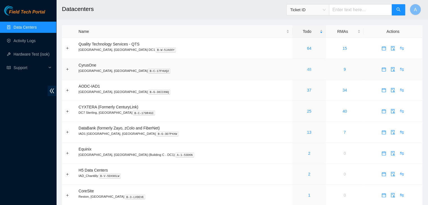
click at [307, 68] on link "48" at bounding box center [309, 69] width 4 height 4
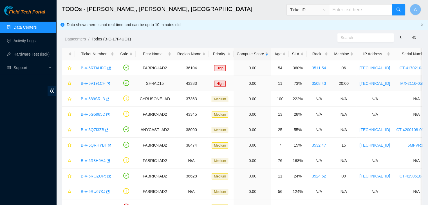
click at [94, 84] on link "B-V-5V191CH" at bounding box center [93, 83] width 25 height 4
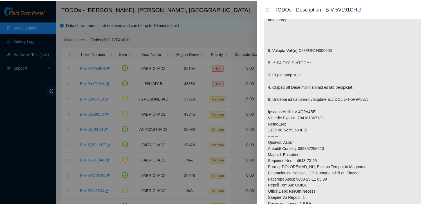
scroll to position [139, 0]
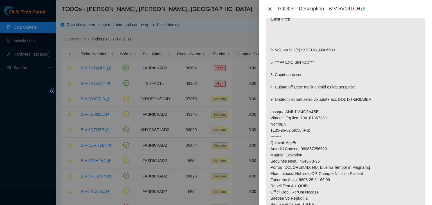
click at [270, 11] on icon "close" at bounding box center [270, 9] width 4 height 4
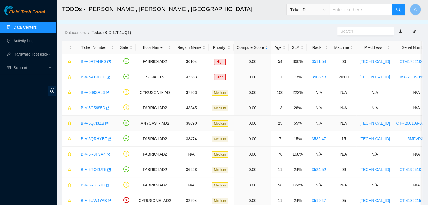
scroll to position [0, 0]
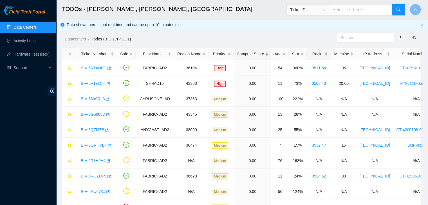
click at [317, 51] on div "Rack" at bounding box center [319, 54] width 18 height 6
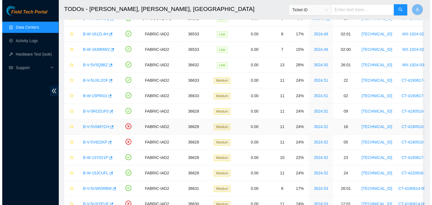
scroll to position [297, 0]
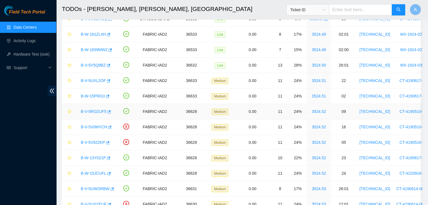
click at [100, 110] on link "B-V-5ROZUF5" at bounding box center [94, 111] width 26 height 4
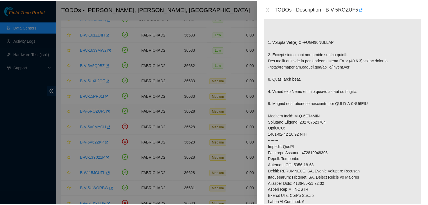
scroll to position [139, 0]
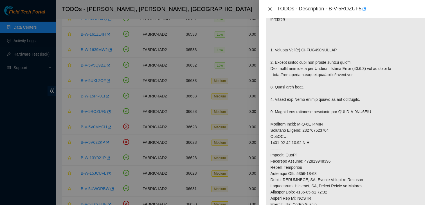
click at [267, 7] on button "Close" at bounding box center [270, 8] width 8 height 5
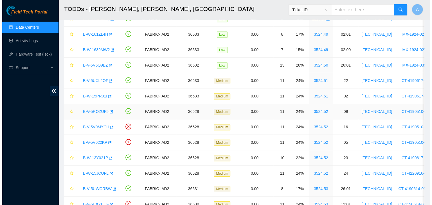
scroll to position [148, 0]
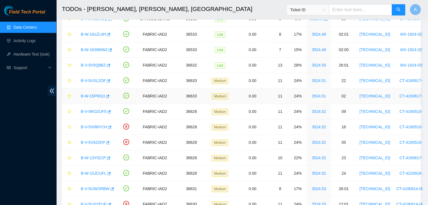
click at [96, 95] on link "B-W-15PR01I" at bounding box center [93, 96] width 24 height 4
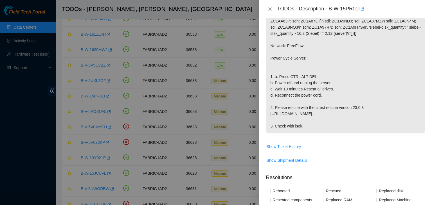
scroll to position [134, 0]
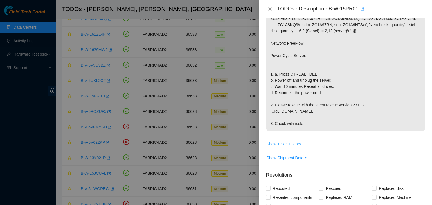
click at [286, 147] on span "Show Ticket History" at bounding box center [284, 144] width 35 height 6
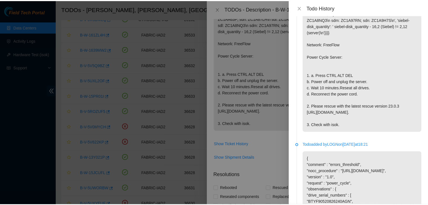
scroll to position [59, 0]
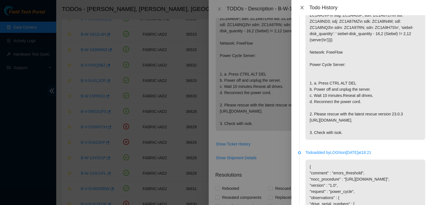
click at [303, 7] on icon "close" at bounding box center [301, 7] width 3 height 3
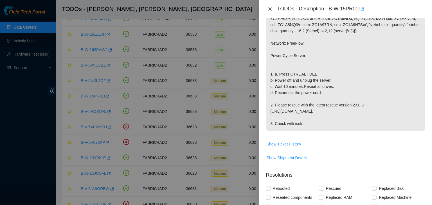
click at [273, 7] on button "Close" at bounding box center [270, 8] width 8 height 5
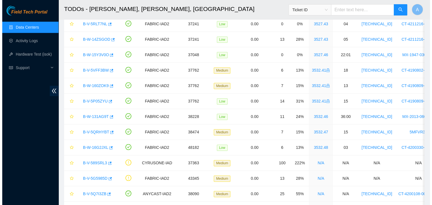
scroll to position [554, 0]
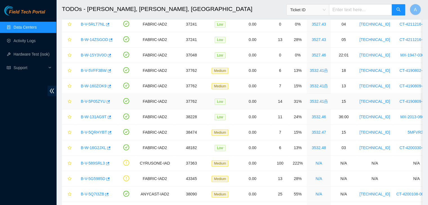
click at [97, 101] on link "B-V-5P05ZYU" at bounding box center [93, 101] width 25 height 4
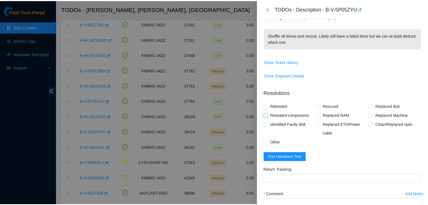
scroll to position [85, 0]
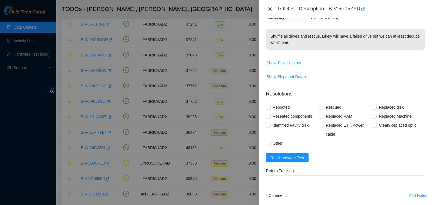
click at [267, 8] on button "Close" at bounding box center [270, 8] width 8 height 5
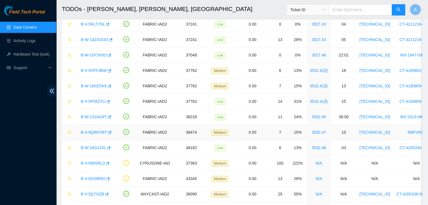
click at [87, 131] on link "B-V-5QRHYBT" at bounding box center [94, 132] width 26 height 4
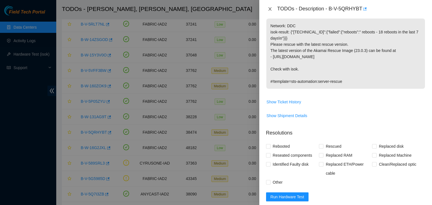
click at [271, 9] on icon "close" at bounding box center [270, 9] width 4 height 4
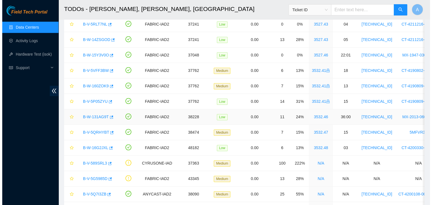
scroll to position [616, 0]
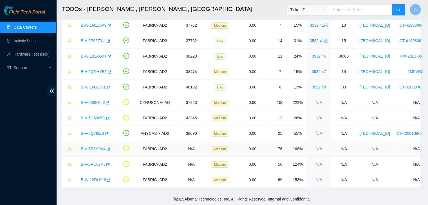
click at [96, 147] on link "B-V-5R8H9A4" at bounding box center [93, 149] width 25 height 4
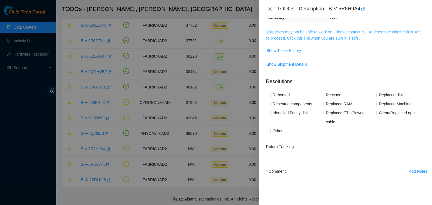
click at [301, 37] on link "This ticket may not be safe to work on. Please contact NIE to determine whether…" at bounding box center [343, 35] width 155 height 11
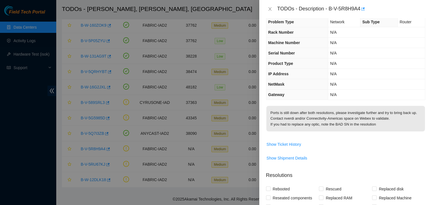
scroll to position [6, 0]
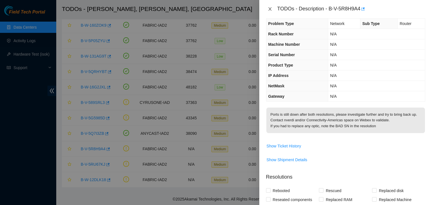
click at [269, 7] on icon "close" at bounding box center [270, 9] width 4 height 4
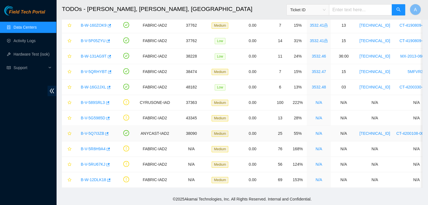
click at [98, 131] on link "B-V-5Q7I3ZB" at bounding box center [92, 133] width 23 height 4
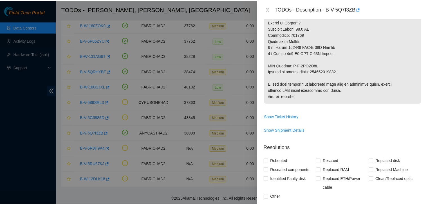
scroll to position [427, 0]
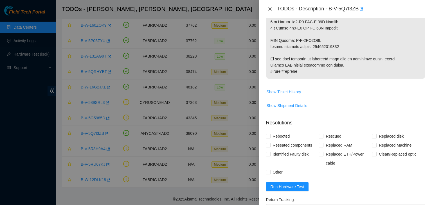
click at [267, 10] on button "Close" at bounding box center [270, 8] width 8 height 5
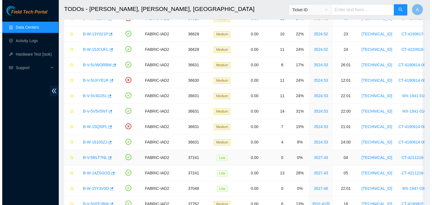
scroll to position [419, 0]
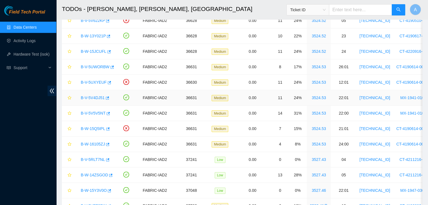
click at [87, 96] on link "B-V-5V4DJ51" at bounding box center [93, 98] width 24 height 4
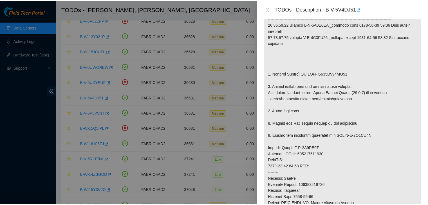
scroll to position [132, 0]
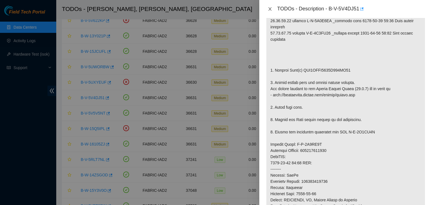
click at [270, 10] on icon "close" at bounding box center [270, 9] width 4 height 4
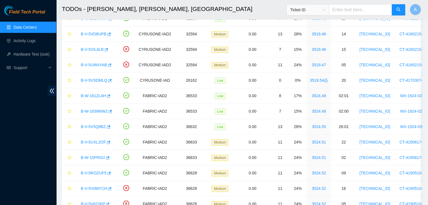
scroll to position [2, 0]
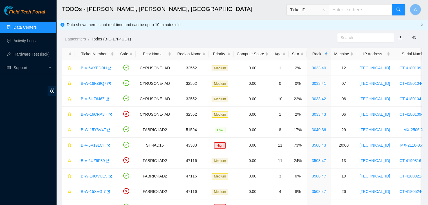
click at [36, 30] on link "Data Centers" at bounding box center [24, 27] width 23 height 4
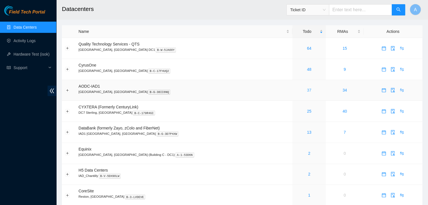
click at [307, 90] on link "37" at bounding box center [309, 90] width 4 height 4
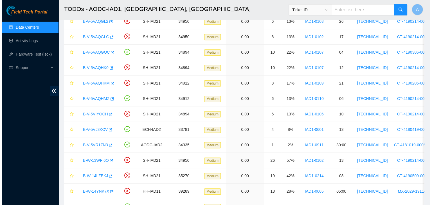
scroll to position [432, 0]
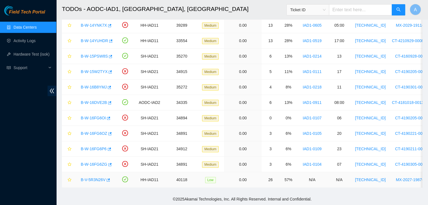
click at [94, 178] on link "B-V-5R3N26V" at bounding box center [93, 180] width 25 height 4
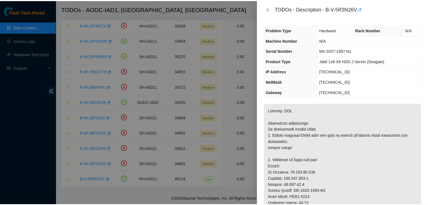
scroll to position [62, 0]
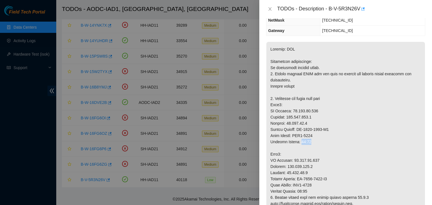
drag, startPoint x: 303, startPoint y: 143, endPoint x: 342, endPoint y: 141, distance: 39.4
click at [269, 8] on icon "close" at bounding box center [269, 8] width 3 height 3
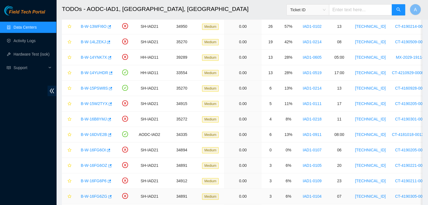
scroll to position [396, 0]
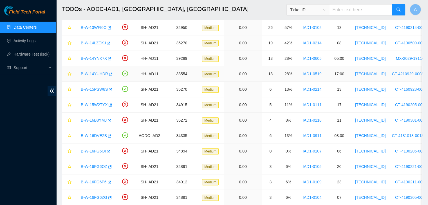
click at [92, 75] on div "B-W-14YUHDR" at bounding box center [95, 73] width 35 height 9
click at [93, 74] on div "B-W-14YUHDR" at bounding box center [95, 73] width 35 height 9
click at [55, 112] on div "Field Tech Portal Data Centers Activity Logs Hardware Test (isok) Support" at bounding box center [28, 106] width 56 height 200
click at [53, 89] on icon "double-left" at bounding box center [52, 91] width 4 height 5
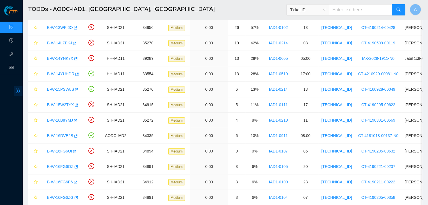
click at [20, 89] on icon "double-right" at bounding box center [18, 91] width 6 height 6
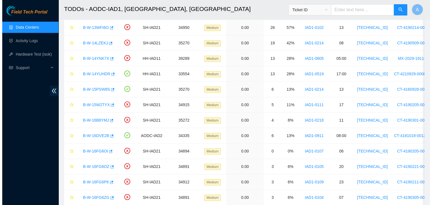
scroll to position [432, 0]
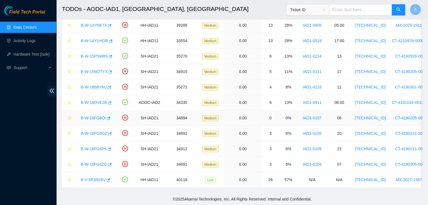
click at [92, 116] on link "B-W-16FG6OI" at bounding box center [93, 118] width 25 height 4
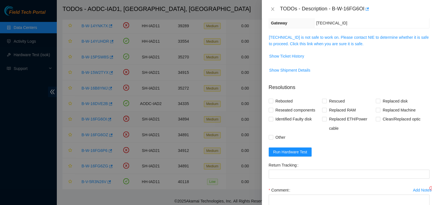
scroll to position [62, 0]
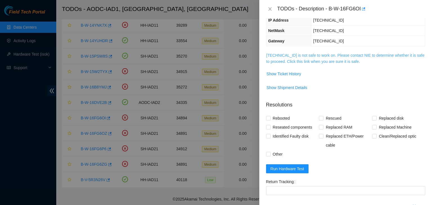
click at [309, 59] on link "104.84.155.51 is not safe to work on. Please contact NIE to determine whether i…" at bounding box center [345, 58] width 158 height 11
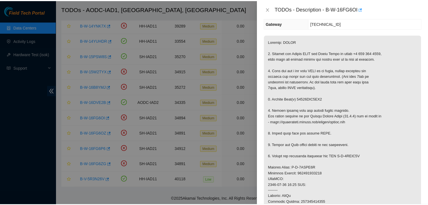
scroll to position [80, 0]
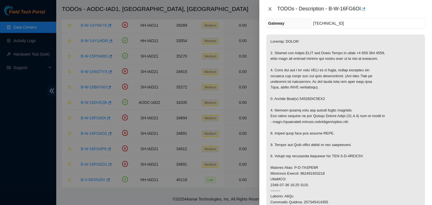
click at [270, 9] on icon "close" at bounding box center [269, 8] width 3 height 3
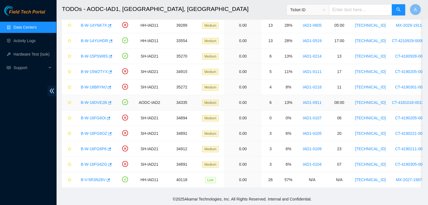
scroll to position [410, 0]
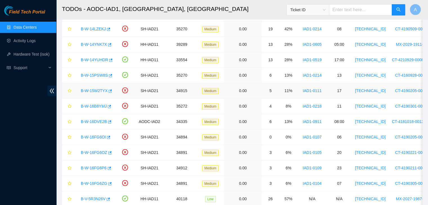
click at [100, 90] on link "B-W-15W2TYX" at bounding box center [94, 91] width 27 height 4
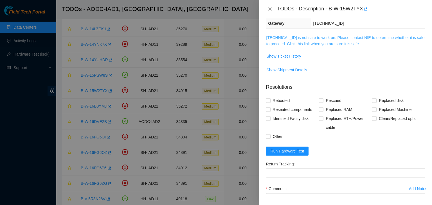
click at [279, 36] on link "104.84.228.40 is not safe to work on. Please contact NIE to determine whether i…" at bounding box center [345, 40] width 158 height 11
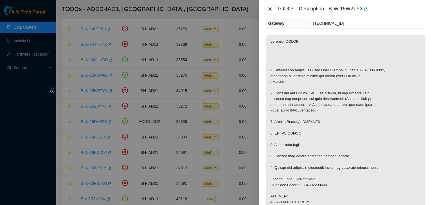
click at [269, 6] on button "Close" at bounding box center [270, 8] width 8 height 5
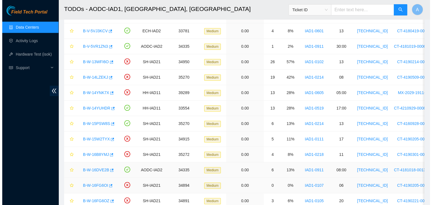
scroll to position [357, 0]
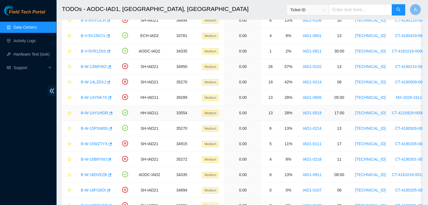
click at [97, 110] on div "B-W-14YUHDR" at bounding box center [95, 113] width 35 height 9
click at [97, 111] on link "B-W-14YUHDR" at bounding box center [94, 113] width 27 height 4
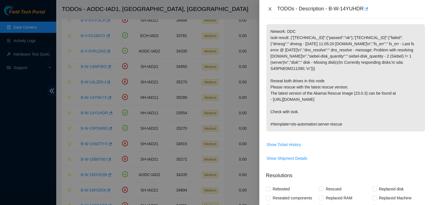
click at [270, 11] on icon "close" at bounding box center [270, 9] width 4 height 4
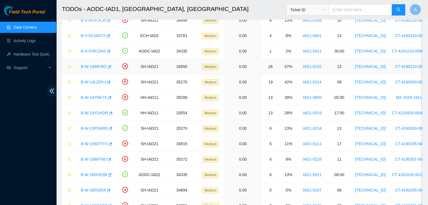
click at [98, 66] on link "B-W-13WFI6O" at bounding box center [94, 66] width 26 height 4
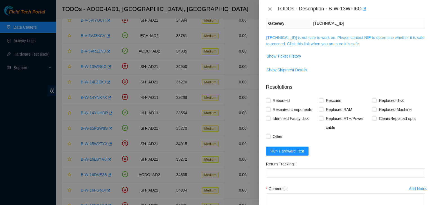
click at [272, 44] on link "104.84.154.32 is not safe to work on. Please contact NIE to determine whether i…" at bounding box center [345, 40] width 158 height 11
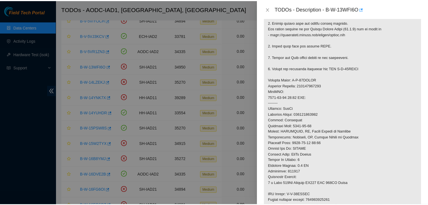
scroll to position [168, 0]
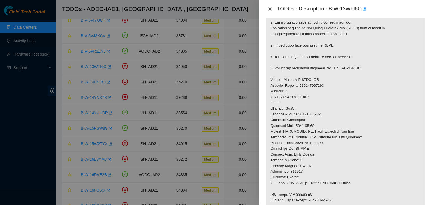
click at [271, 10] on icon "close" at bounding box center [270, 9] width 4 height 4
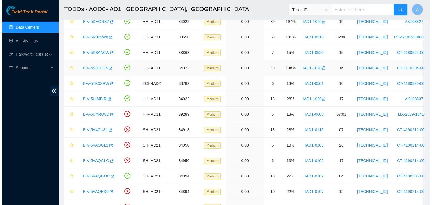
scroll to position [0, 0]
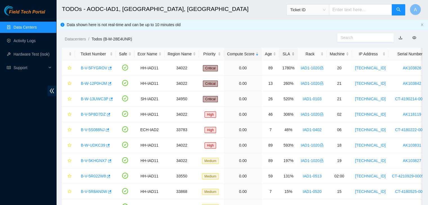
click at [282, 52] on div "SLA" at bounding box center [288, 54] width 12 height 6
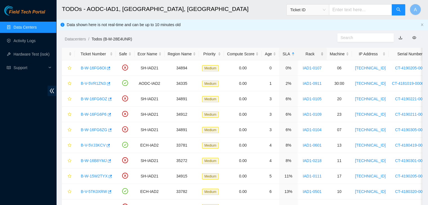
click at [308, 53] on div "Rack" at bounding box center [312, 54] width 23 height 6
drag, startPoint x: 282, startPoint y: 99, endPoint x: 294, endPoint y: 100, distance: 12.5
click at [294, 100] on td "520%" at bounding box center [288, 98] width 19 height 15
click at [294, 35] on div "Datacenters / Todos (B-M-28E4UNR) /" at bounding box center [195, 26] width 279 height 31
click at [100, 114] on link "B-V-5VAQGL2" at bounding box center [93, 114] width 25 height 4
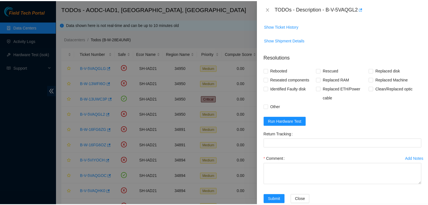
scroll to position [71, 0]
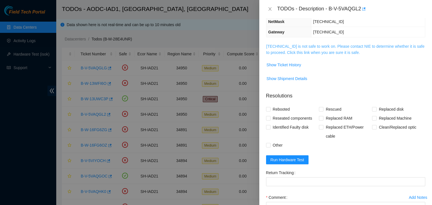
click at [330, 52] on link "104.84.154.65 is not safe to work on. Please contact NIE to determine whether i…" at bounding box center [345, 49] width 158 height 11
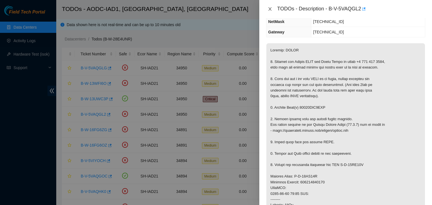
click at [270, 9] on icon "close" at bounding box center [269, 8] width 3 height 3
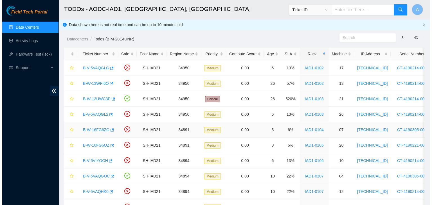
scroll to position [89, 0]
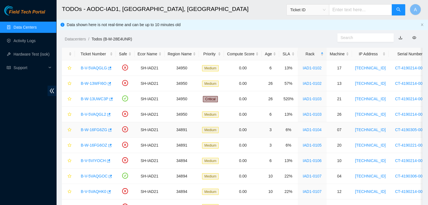
click at [96, 128] on link "B-W-16FG6ZG" at bounding box center [94, 130] width 26 height 4
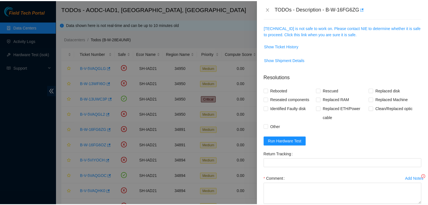
scroll to position [71, 0]
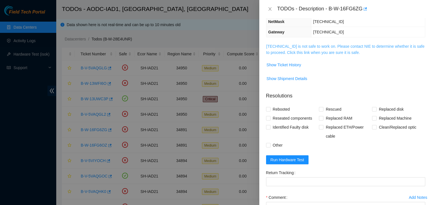
click at [299, 48] on link "104.84.154.158 is not safe to work on. Please contact NIE to determine whether …" at bounding box center [345, 49] width 158 height 11
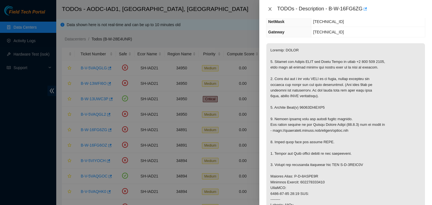
click at [269, 10] on icon "close" at bounding box center [270, 9] width 4 height 4
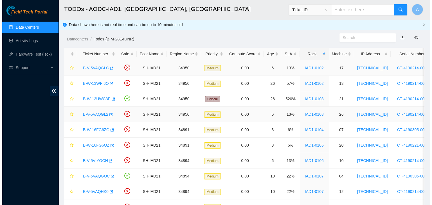
scroll to position [89, 0]
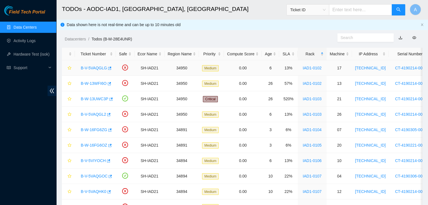
click at [95, 70] on link "B-V-5VAQGLG" at bounding box center [94, 68] width 26 height 4
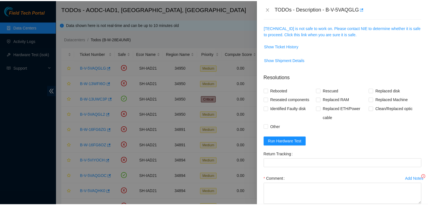
scroll to position [71, 0]
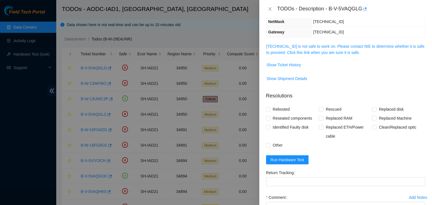
click at [293, 48] on span "104.84.154.36 is not safe to work on. Please contact NIE to determine whether i…" at bounding box center [345, 49] width 159 height 12
click at [294, 51] on link "104.84.154.36 is not safe to work on. Please contact NIE to determine whether i…" at bounding box center [345, 49] width 158 height 11
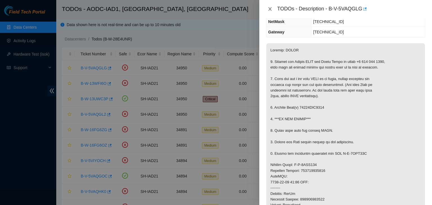
click at [268, 10] on icon "close" at bounding box center [270, 9] width 4 height 4
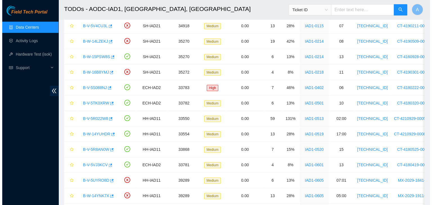
scroll to position [258, 0]
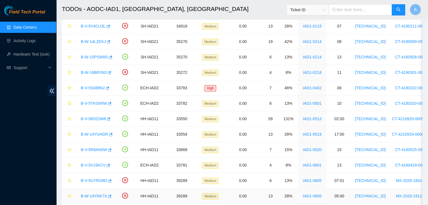
click at [98, 195] on link "B-W-14YNK7X" at bounding box center [94, 196] width 26 height 4
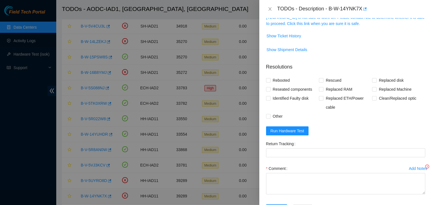
scroll to position [71, 0]
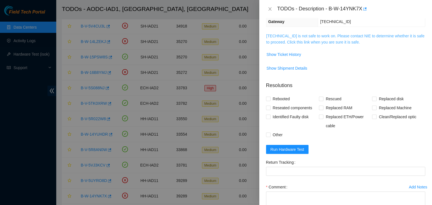
click at [315, 39] on link "23.199.35.130 is not safe to work on. Please contact NIE to determine whether i…" at bounding box center [345, 39] width 158 height 11
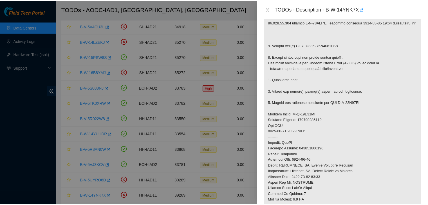
scroll to position [117, 0]
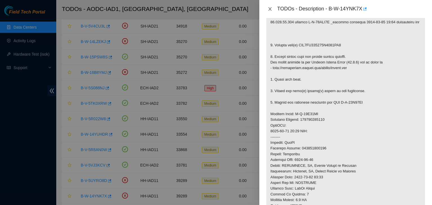
click at [268, 10] on icon "close" at bounding box center [270, 9] width 4 height 4
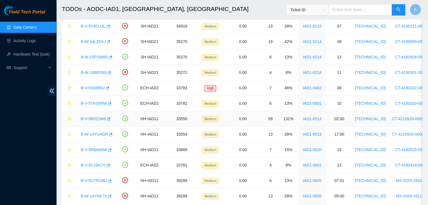
scroll to position [0, 0]
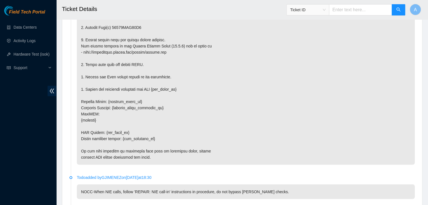
scroll to position [1011, 0]
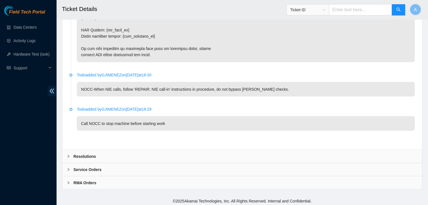
click at [119, 153] on div "Resolutions" at bounding box center [242, 156] width 360 height 13
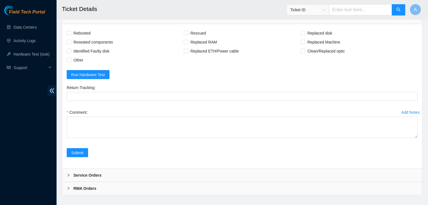
scroll to position [1151, 0]
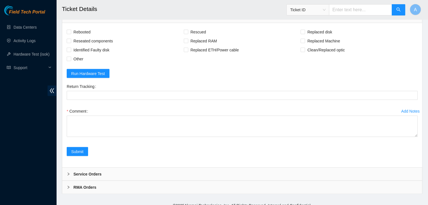
drag, startPoint x: 415, startPoint y: 134, endPoint x: 409, endPoint y: 218, distance: 84.3
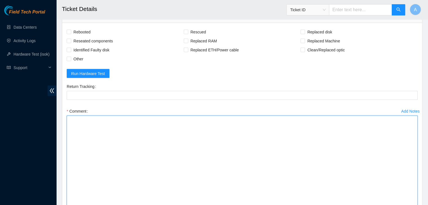
click at [306, 157] on textarea "Comment" at bounding box center [242, 168] width 351 height 105
paste textarea "verified machine sn safely powered down machine removed drive sn: replaced with…"
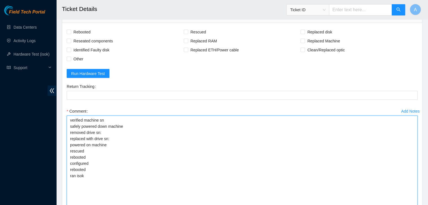
type textarea "verified machine sn safely powered down machine removed drive sn: replaced with…"
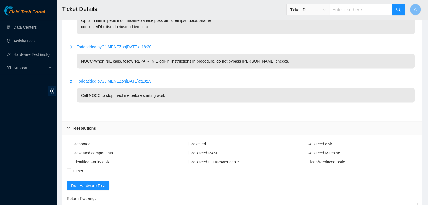
scroll to position [1039, 0]
click at [83, 142] on span "Rebooted" at bounding box center [82, 143] width 22 height 9
click at [71, 142] on input "Rebooted" at bounding box center [69, 143] width 4 height 4
checkbox input "true"
click at [87, 151] on span "Reseated components" at bounding box center [93, 152] width 44 height 9
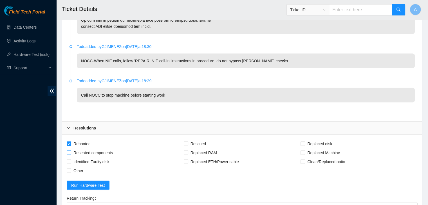
click at [71, 151] on input "Reseated components" at bounding box center [69, 152] width 4 height 4
checkbox input "true"
click at [198, 143] on span "Rescued" at bounding box center [198, 143] width 20 height 9
click at [188, 143] on input "Rescued" at bounding box center [186, 143] width 4 height 4
checkbox input "true"
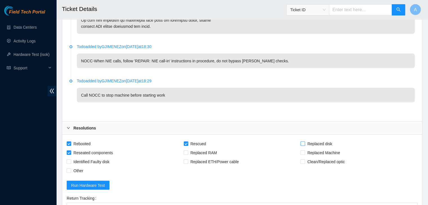
click at [318, 144] on span "Replaced disk" at bounding box center [319, 143] width 29 height 9
click at [304, 144] on input "Replaced disk" at bounding box center [302, 143] width 4 height 4
checkbox input "true"
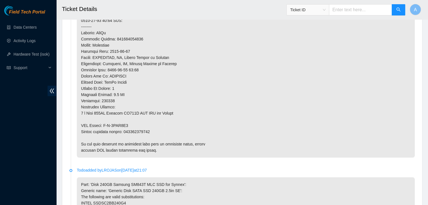
scroll to position [480, 0]
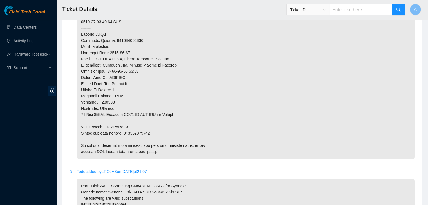
click at [143, 131] on p at bounding box center [246, 9] width 338 height 299
copy p "473665216472"
click at [143, 131] on p at bounding box center [246, 9] width 338 height 299
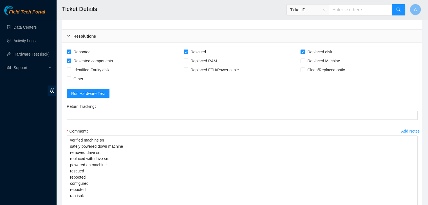
scroll to position [1131, 0]
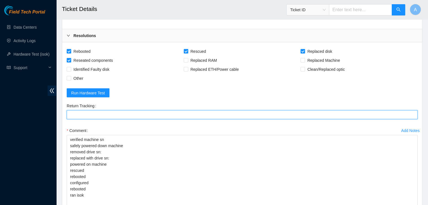
click at [154, 114] on Tracking "Return Tracking" at bounding box center [242, 114] width 351 height 9
paste Tracking "473665216472"
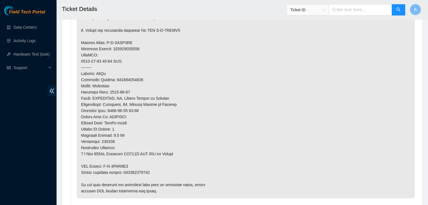
scroll to position [303, 0]
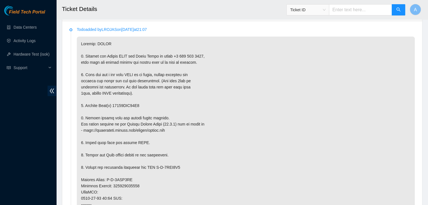
type Tracking "473665216472"
click at [131, 103] on p at bounding box center [246, 186] width 338 height 299
copy p "18521FDB82B1"
click at [189, 120] on p at bounding box center [246, 186] width 338 height 299
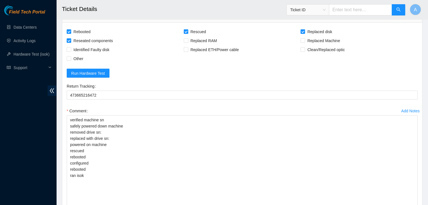
scroll to position [1153, 0]
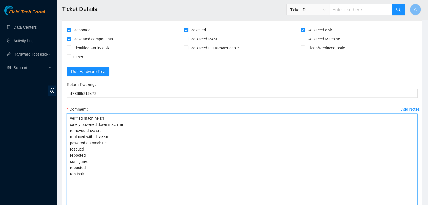
click at [164, 132] on textarea "verified machine sn safely powered down machine removed drive sn: replaced with…" at bounding box center [242, 166] width 351 height 105
paste textarea "18521FDB82B1"
click at [113, 132] on textarea "verified machine sn safely powered down machine removed drive sn: 18521FDB82B1 …" at bounding box center [242, 166] width 351 height 105
paste textarea "S1G0NYAF507265"
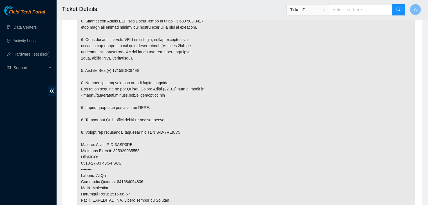
scroll to position [339, 0]
click at [155, 58] on p at bounding box center [246, 150] width 338 height 299
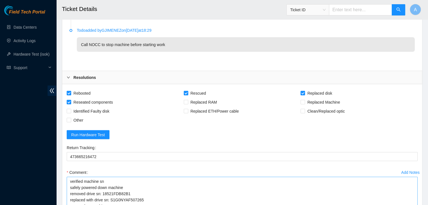
scroll to position [1239, 0]
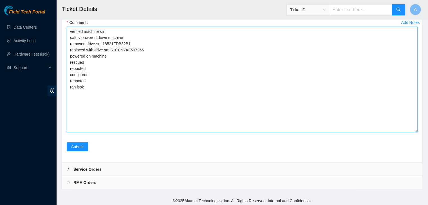
drag, startPoint x: 93, startPoint y: 93, endPoint x: 70, endPoint y: 31, distance: 66.3
click at [70, 31] on textarea "verified machine sn safely powered down machine removed drive sn: 18521FDB82B1 …" at bounding box center [242, 79] width 351 height 105
click at [78, 39] on textarea "verified machine sn safely powered down machine removed drive sn: 18521FDB82B1 …" at bounding box center [242, 79] width 351 height 105
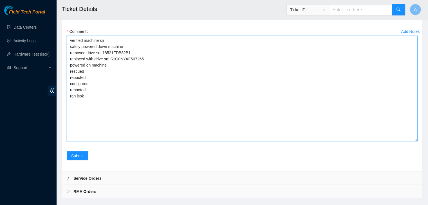
scroll to position [1238, 0]
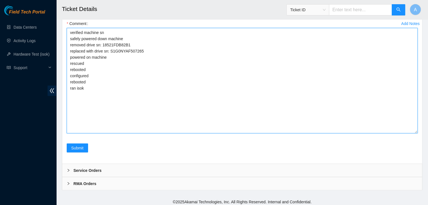
drag, startPoint x: 97, startPoint y: 93, endPoint x: 67, endPoint y: 30, distance: 69.9
click at [67, 30] on textarea "verified machine sn safely powered down machine removed drive sn: 18521FDB82B1 …" at bounding box center [242, 80] width 351 height 105
click at [90, 54] on textarea "verified machine sn safely powered down machine removed drive sn: 18521FDB82B1 …" at bounding box center [242, 80] width 351 height 105
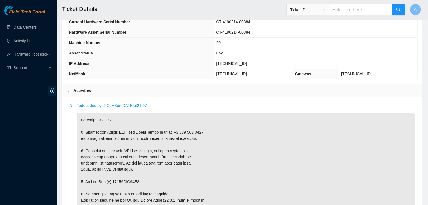
scroll to position [227, 0]
click at [240, 62] on span "104.84.228.167" at bounding box center [231, 63] width 31 height 4
copy span "104.84.228.167"
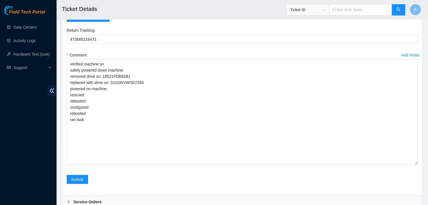
scroll to position [1239, 0]
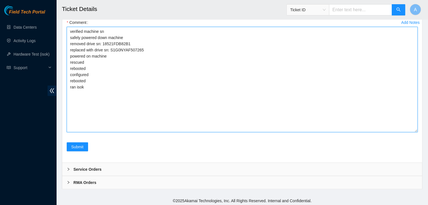
click at [190, 107] on textarea "verified machine sn safely powered down machine removed drive sn: 18521FDB82B1 …" at bounding box center [242, 79] width 351 height 105
paste textarea "340894 23-09-2025 02:50:31 104.84.228.167 COMPLETE Result Detail Message Ticket…"
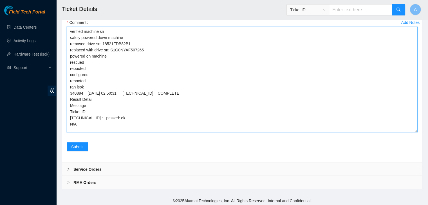
drag, startPoint x: 89, startPoint y: 123, endPoint x: 69, endPoint y: 31, distance: 93.5
click at [69, 31] on textarea "verified machine sn safely powered down machine removed drive sn: 18521FDB82B1 …" at bounding box center [242, 79] width 351 height 105
click at [135, 93] on textarea "verified machine sn safely powered down machine removed drive sn: 18521FDB82B1 …" at bounding box center [242, 79] width 351 height 105
type textarea "verified machine sn safely powered down machine removed drive sn: 18521FDB82B1 …"
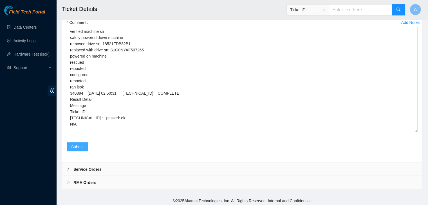
click at [83, 148] on span "Submit" at bounding box center [77, 147] width 12 height 6
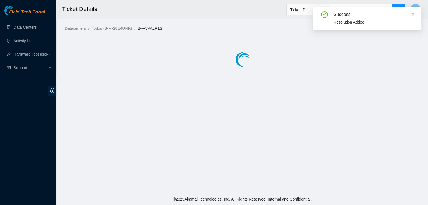
scroll to position [0, 0]
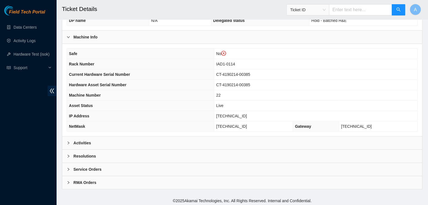
click at [188, 145] on div "Activities" at bounding box center [242, 143] width 360 height 13
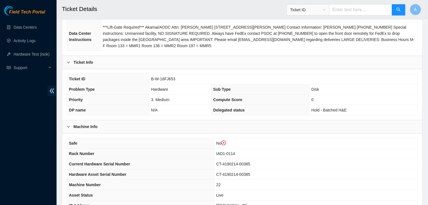
scroll to position [95, 0]
drag, startPoint x: 174, startPoint y: 79, endPoint x: 151, endPoint y: 79, distance: 23.1
click at [151, 79] on td "B-W-16FJ653" at bounding box center [283, 79] width 268 height 10
copy span "B-W-16FJ653"
click at [151, 79] on span "B-W-16FJ653" at bounding box center [163, 79] width 24 height 4
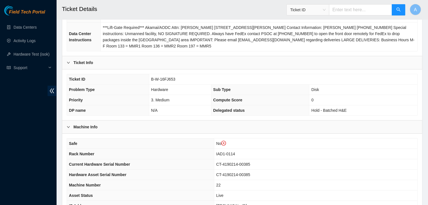
click at [165, 39] on span "***Lift-Gate Required*** Akamai/AODC Attn: [PERSON_NAME] [STREET_ADDRESS][PERSO…" at bounding box center [259, 36] width 312 height 23
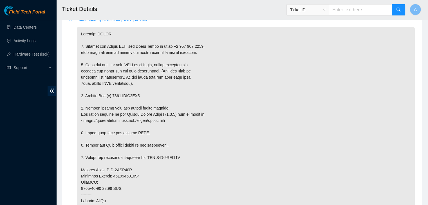
scroll to position [324, 0]
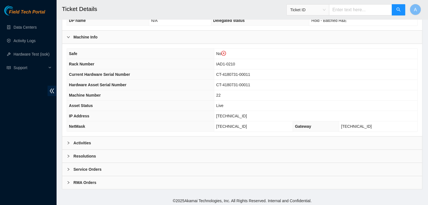
click at [162, 145] on div "Activities" at bounding box center [242, 143] width 360 height 13
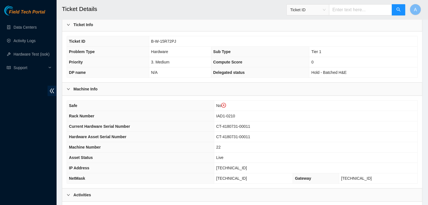
scroll to position [63, 0]
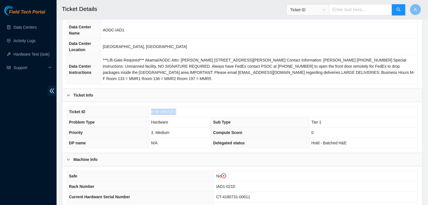
drag, startPoint x: 173, startPoint y: 111, endPoint x: 151, endPoint y: 111, distance: 22.8
click at [151, 111] on span "B-W-15R72PJ" at bounding box center [163, 112] width 25 height 4
copy span "B-W-15R72PJ"
click at [231, 123] on th "Sub Type" at bounding box center [260, 122] width 98 height 10
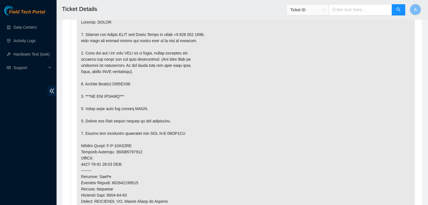
scroll to position [336, 0]
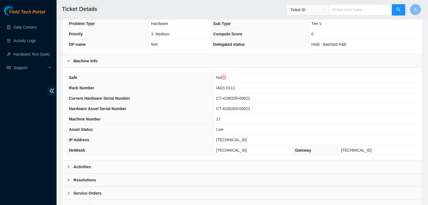
scroll to position [162, 0]
click at [200, 160] on div "Activities" at bounding box center [242, 166] width 360 height 13
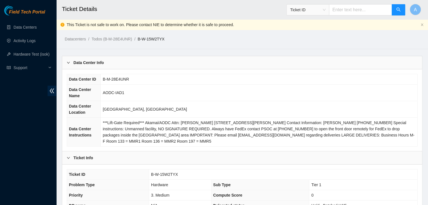
scroll to position [67, 0]
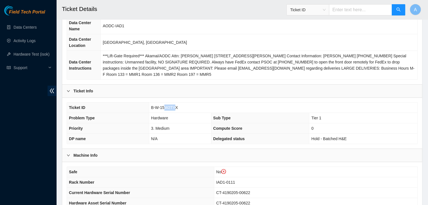
drag, startPoint x: 175, startPoint y: 107, endPoint x: 165, endPoint y: 107, distance: 10.1
click at [165, 107] on span "B-W-15W2TYX" at bounding box center [164, 107] width 27 height 4
click at [176, 108] on span "B-W-15W2TYX" at bounding box center [164, 107] width 27 height 4
drag, startPoint x: 176, startPoint y: 108, endPoint x: 152, endPoint y: 107, distance: 23.9
click at [152, 107] on span "B-W-15W2TYX" at bounding box center [164, 107] width 27 height 4
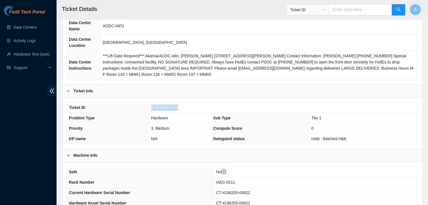
copy span "B-W-15W2TYX"
click at [152, 107] on span "B-W-15W2TYX" at bounding box center [164, 107] width 27 height 4
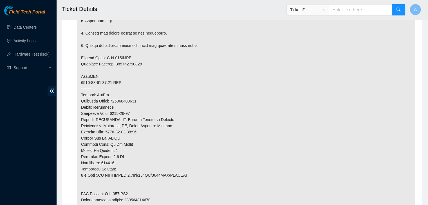
scroll to position [449, 0]
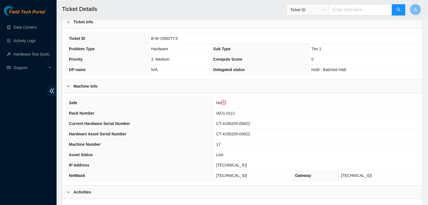
scroll to position [137, 0]
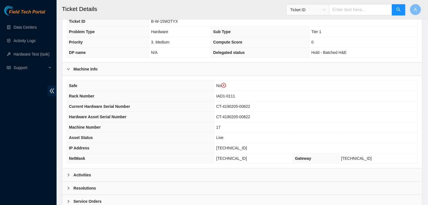
scroll to position [152, 0]
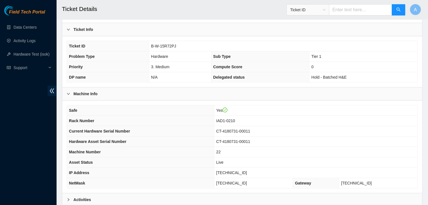
scroll to position [175, 0]
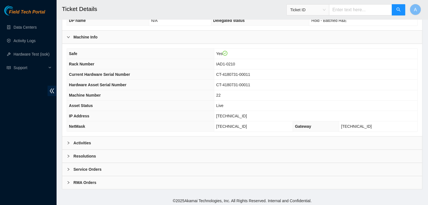
click at [118, 143] on div "Activities" at bounding box center [242, 143] width 360 height 13
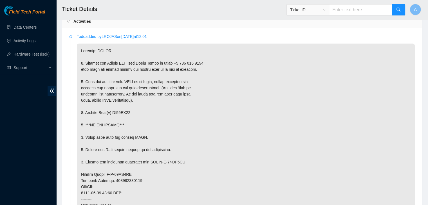
scroll to position [296, 0]
click at [169, 164] on p at bounding box center [246, 187] width 338 height 287
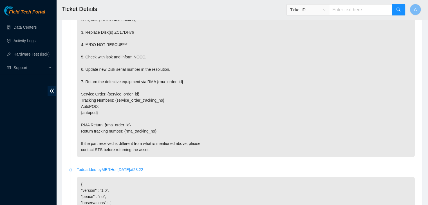
scroll to position [1215, 0]
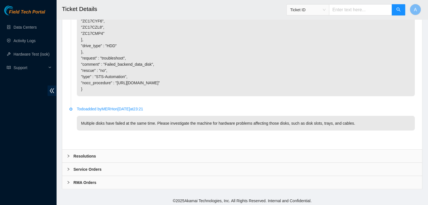
click at [125, 159] on div "Resolutions" at bounding box center [242, 156] width 360 height 13
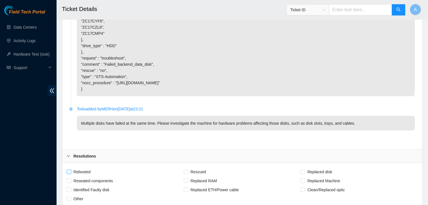
click at [83, 171] on span "Rebooted" at bounding box center [82, 172] width 22 height 9
click at [71, 171] on input "Rebooted" at bounding box center [69, 172] width 4 height 4
checkbox input "true"
click at [89, 178] on span "Reseated components" at bounding box center [93, 181] width 44 height 9
click at [71, 179] on input "Reseated components" at bounding box center [69, 181] width 4 height 4
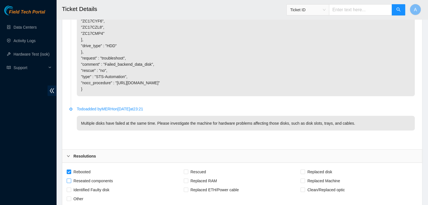
checkbox input "true"
click at [203, 169] on span "Rescued" at bounding box center [198, 172] width 20 height 9
click at [188, 170] on input "Rescued" at bounding box center [186, 172] width 4 height 4
checkbox input "true"
click at [305, 171] on span "Replaced disk" at bounding box center [319, 172] width 29 height 9
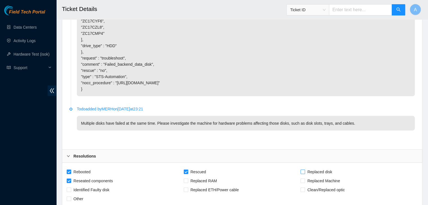
click at [304, 171] on input "Replaced disk" at bounding box center [302, 172] width 4 height 4
checkbox input "true"
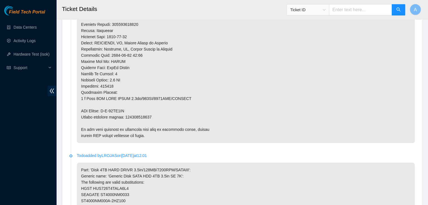
scroll to position [483, 0]
click at [145, 116] on p at bounding box center [246, 0] width 338 height 287
copy p "463470054996"
click at [192, 121] on p at bounding box center [246, 0] width 338 height 287
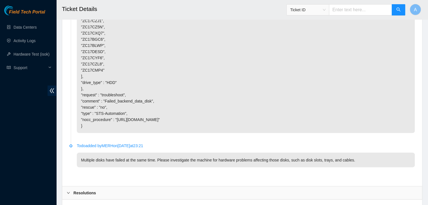
scroll to position [1359, 0]
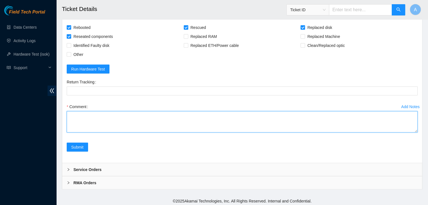
drag, startPoint x: 417, startPoint y: 129, endPoint x: 411, endPoint y: 155, distance: 27.1
click at [411, 155] on form "Rebooted Rescued Replaced disk Reseated components Replaced RAM Replaced Machin…" at bounding box center [242, 91] width 351 height 136
drag, startPoint x: 415, startPoint y: 129, endPoint x: 416, endPoint y: 206, distance: 76.8
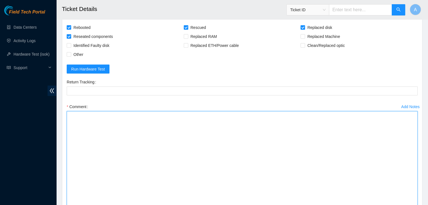
click at [376, 170] on textarea "Comment" at bounding box center [242, 160] width 351 height 98
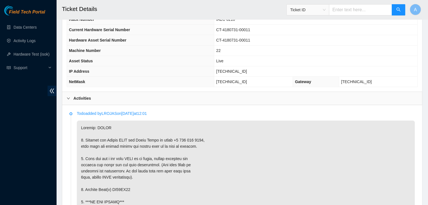
scroll to position [400, 0]
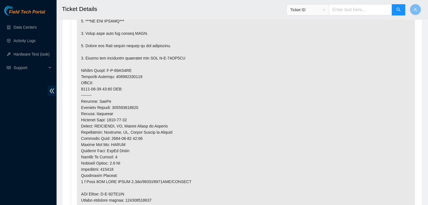
type textarea "verified machine sn safely powered down machine removed disk sn: replaced with …"
click at [142, 197] on p at bounding box center [246, 83] width 338 height 287
copy p "463470054996"
click at [142, 197] on p at bounding box center [246, 83] width 338 height 287
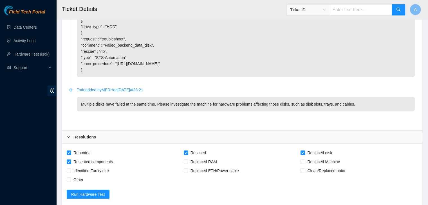
scroll to position [1275, 0]
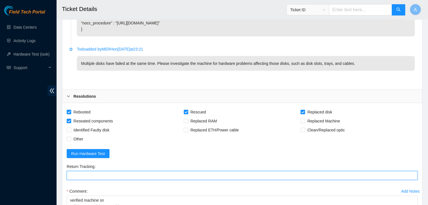
click at [143, 174] on Tracking "Return Tracking" at bounding box center [242, 175] width 351 height 9
paste Tracking "463470054996"
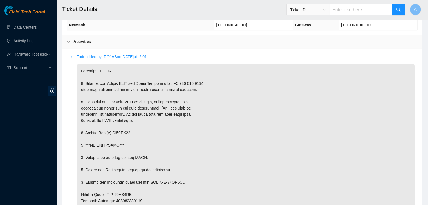
scroll to position [271, 0]
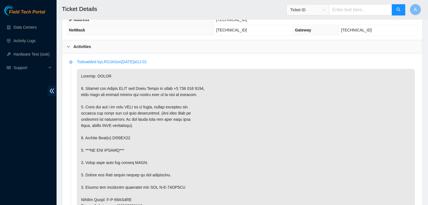
type Tracking "463470054996"
copy p "ZC17DH76"
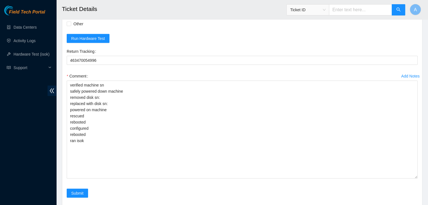
scroll to position [1390, 0]
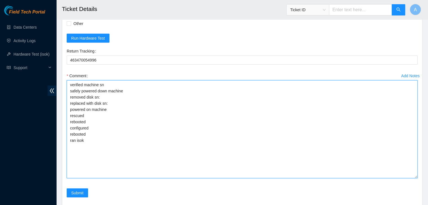
click at [181, 88] on textarea "verified machine sn safely powered down machine removed disk sn: replaced with …" at bounding box center [242, 129] width 351 height 98
paste textarea "ZC17DH76"
click at [124, 96] on textarea "verified machine sn safely powered down machine removed disk sn: ZC17DH76 repla…" at bounding box center [242, 129] width 351 height 98
paste textarea "Z1Z64ZE0"
drag, startPoint x: 90, startPoint y: 114, endPoint x: 75, endPoint y: 114, distance: 15.5
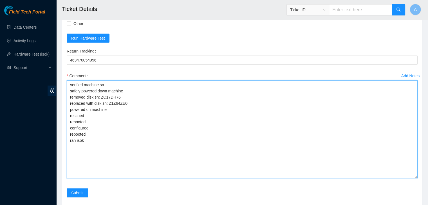
click at [75, 114] on textarea "verified machine sn safely powered down machine removed disk sn: ZC17DH76 repla…" at bounding box center [242, 129] width 351 height 98
drag, startPoint x: 87, startPoint y: 132, endPoint x: 69, endPoint y: 116, distance: 24.5
click at [69, 116] on textarea "verified machine sn safely powered down machine removed disk sn: ZC17DH76 repla…" at bounding box center [242, 129] width 351 height 98
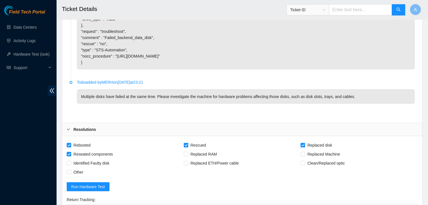
scroll to position [1235, 0]
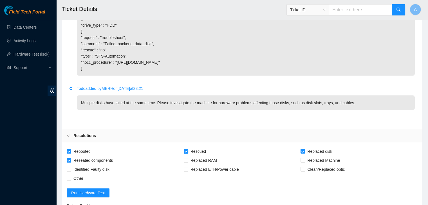
type textarea "verified machine sn safely powered down machine removed disk sn: ZC17DH76 repla…"
click at [196, 151] on span "Rescued" at bounding box center [198, 151] width 20 height 9
click at [188, 151] on input "Rescued" at bounding box center [186, 151] width 4 height 4
checkbox input "false"
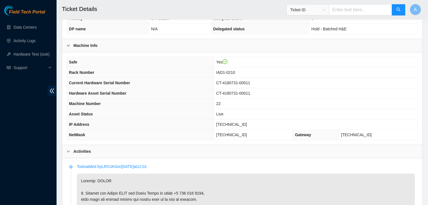
scroll to position [163, 0]
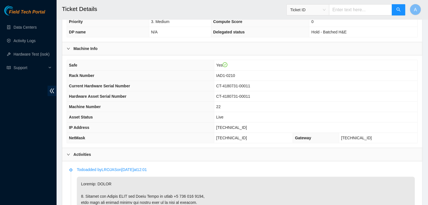
click at [237, 125] on span "23.218.105.195" at bounding box center [231, 127] width 31 height 4
copy span "23.218.105.195"
click at [237, 125] on span "23.218.105.195" at bounding box center [231, 127] width 31 height 4
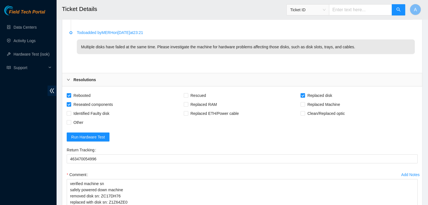
scroll to position [1373, 0]
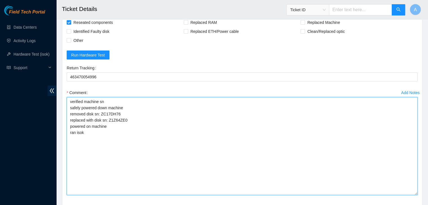
click at [203, 138] on textarea "verified machine sn safely powered down machine removed disk sn: ZC17DH76 repla…" at bounding box center [242, 146] width 351 height 98
paste textarea "340904 23-09-2025 03:08:39 23.218.105.195 COMPLETE Result Detail Message Ticket…"
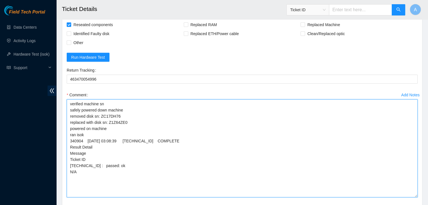
scroll to position [1392, 0]
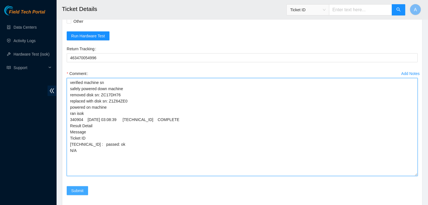
type textarea "verified machine sn safely powered down machine removed disk sn: ZC17DH76 repla…"
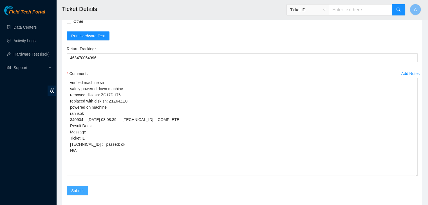
click at [82, 188] on span "Submit" at bounding box center [77, 191] width 12 height 6
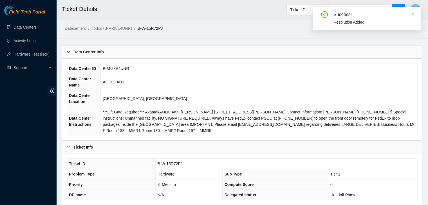
scroll to position [168, 0]
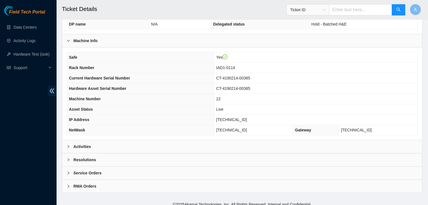
scroll to position [172, 0]
click at [138, 143] on div "Activities" at bounding box center [242, 146] width 360 height 13
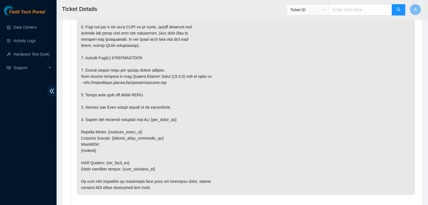
scroll to position [1011, 0]
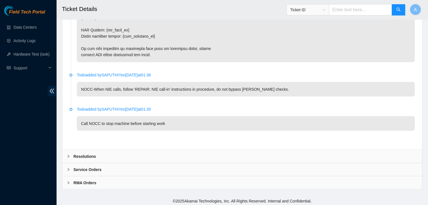
click at [134, 157] on div "Resolutions" at bounding box center [242, 156] width 360 height 13
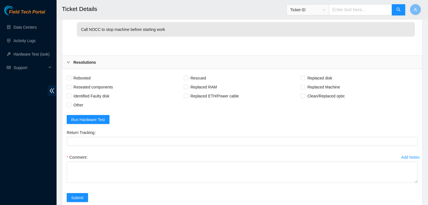
scroll to position [1105, 0]
click at [78, 76] on span "Rebooted" at bounding box center [82, 77] width 22 height 9
click at [71, 76] on input "Rebooted" at bounding box center [69, 78] width 4 height 4
checkbox input "true"
click at [85, 82] on span "Reseated components" at bounding box center [93, 86] width 44 height 9
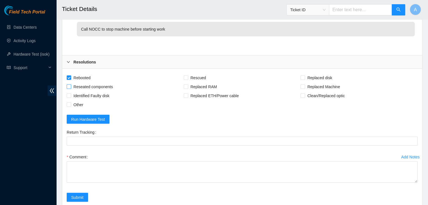
click at [71, 85] on input "Reseated components" at bounding box center [69, 87] width 4 height 4
checkbox input "true"
click at [192, 75] on span "Rescued" at bounding box center [198, 77] width 20 height 9
click at [188, 76] on input "Rescued" at bounding box center [186, 78] width 4 height 4
checkbox input "true"
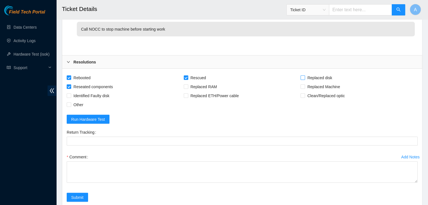
click at [323, 75] on span "Replaced disk" at bounding box center [319, 77] width 29 height 9
click at [304, 76] on input "Replaced disk" at bounding box center [302, 78] width 4 height 4
checkbox input "true"
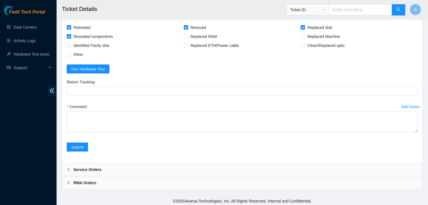
click at [415, 131] on div "Comment" at bounding box center [242, 119] width 351 height 34
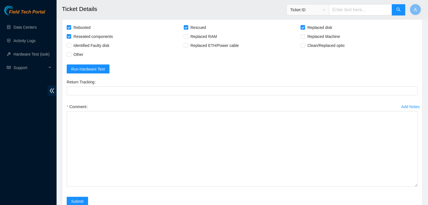
drag, startPoint x: 416, startPoint y: 128, endPoint x: 409, endPoint y: 218, distance: 89.9
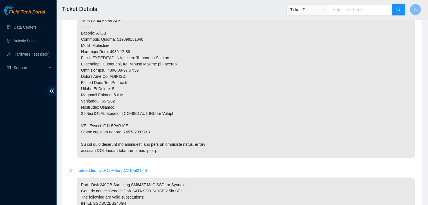
scroll to position [481, 0]
click at [146, 131] on p at bounding box center [246, 8] width 338 height 299
copy p "463470057220"
click at [146, 131] on p at bounding box center [246, 8] width 338 height 299
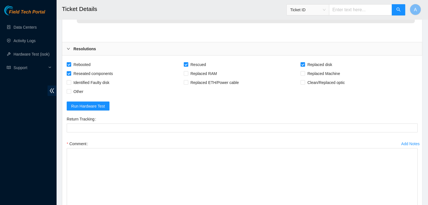
scroll to position [1183, 0]
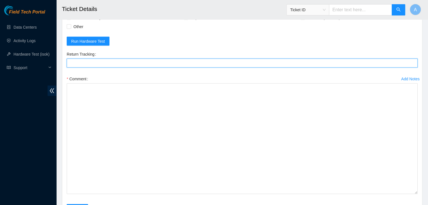
click at [190, 64] on Tracking "Return Tracking" at bounding box center [242, 63] width 351 height 9
paste Tracking "463470057220"
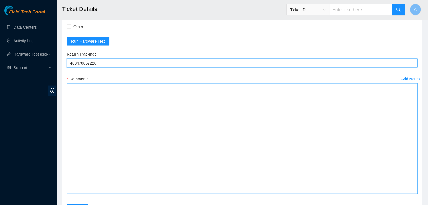
type Tracking "463470057220"
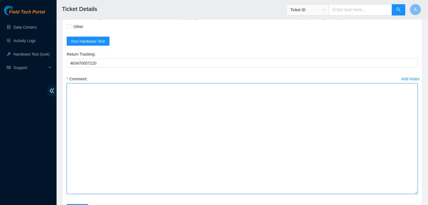
click at [197, 101] on textarea "Comment" at bounding box center [242, 139] width 351 height 111
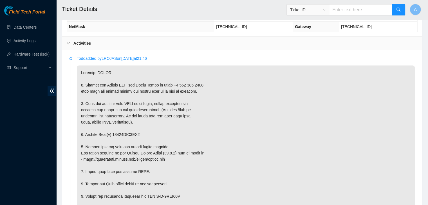
scroll to position [294, 0]
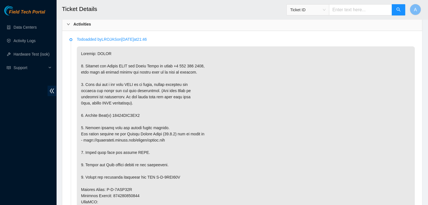
click at [126, 114] on p at bounding box center [246, 195] width 338 height 299
copy p "18521FDB8AA0"
click at [126, 114] on p at bounding box center [246, 195] width 338 height 299
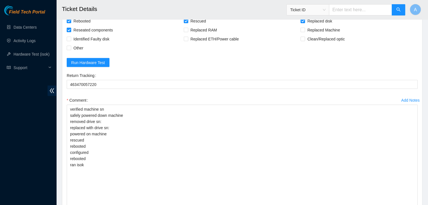
scroll to position [1166, 0]
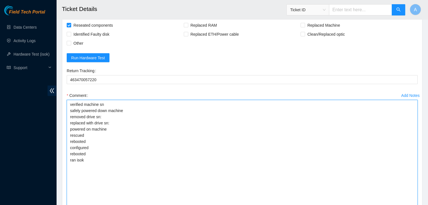
click at [132, 116] on textarea "verified machine sn safely powered down machine removed drive sn: replaced with…" at bounding box center [242, 155] width 351 height 111
paste textarea "18521FDB8AA0"
click at [133, 120] on textarea "verified machine sn safely powered down machine removed drive sn: 18521FDB8AA0 …" at bounding box center [242, 155] width 351 height 111
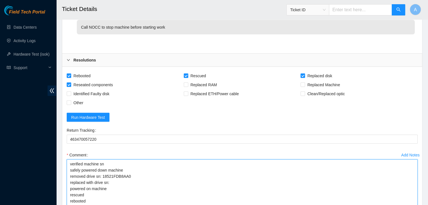
scroll to position [1245, 0]
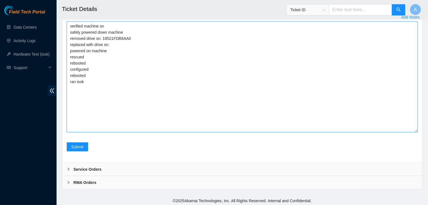
click at [141, 27] on textarea "verified machine sn safely powered down machine removed drive sn: 18521FDB8AA0 …" at bounding box center [242, 77] width 351 height 111
paste textarea "S1G0NYAF502567"
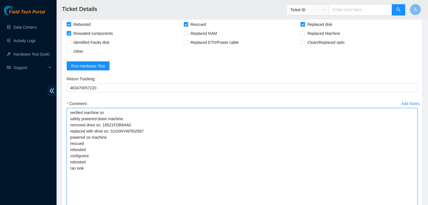
scroll to position [1160, 0]
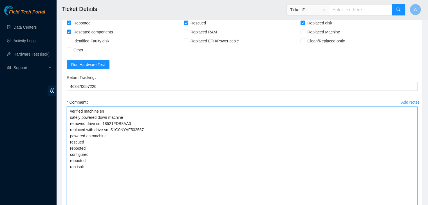
click at [98, 184] on textarea "verified machine sn safely powered down machine removed drive sn: 18521FDB8AA0 …" at bounding box center [242, 162] width 351 height 111
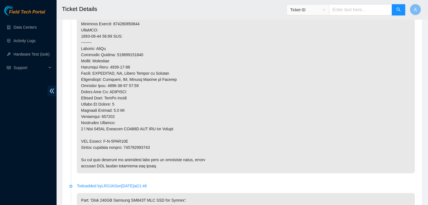
scroll to position [305, 0]
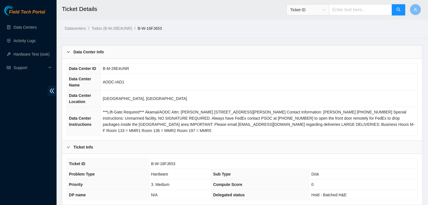
click at [396, 141] on div "Ticket Info" at bounding box center [242, 147] width 360 height 13
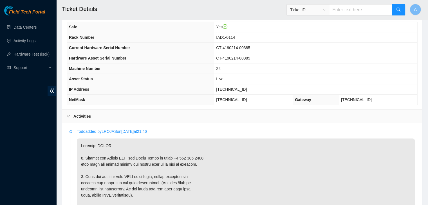
scroll to position [151, 0]
click at [231, 88] on span "104.84.228.169" at bounding box center [231, 89] width 31 height 4
copy span "104.84.228.169"
click at [231, 88] on span "104.84.228.169" at bounding box center [231, 89] width 31 height 4
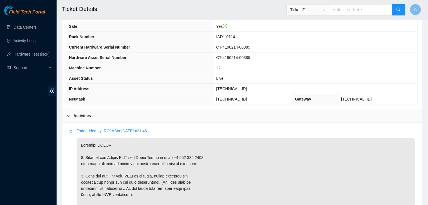
click at [240, 87] on span "104.84.228.169" at bounding box center [231, 89] width 31 height 4
copy span "104.84.228.169"
click at [240, 87] on span "104.84.228.169" at bounding box center [231, 89] width 31 height 4
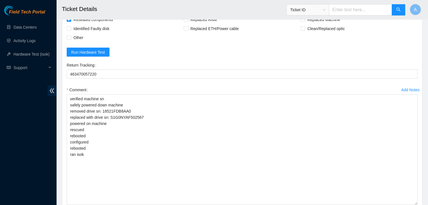
scroll to position [1194, 0]
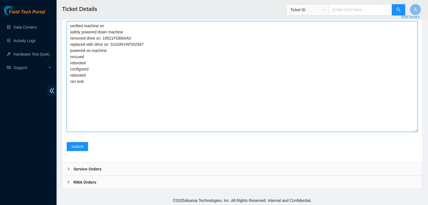
drag, startPoint x: 118, startPoint y: 84, endPoint x: 70, endPoint y: 26, distance: 75.5
click at [70, 26] on textarea "verified machine sn safely powered down machine removed drive sn: 18521FDB8AA0 …" at bounding box center [242, 76] width 351 height 111
click at [124, 85] on textarea "verified machine sn safely powered down machine removed drive sn: 18521FDB8AA0 …" at bounding box center [242, 76] width 351 height 111
paste textarea "340907 23-09-2025 03:23:07 104.84.228.169 COMPLETE Result Detail Message Ticket…"
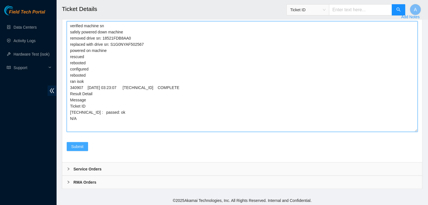
type textarea "verified machine sn safely powered down machine removed drive sn: 18521FDB8AA0 …"
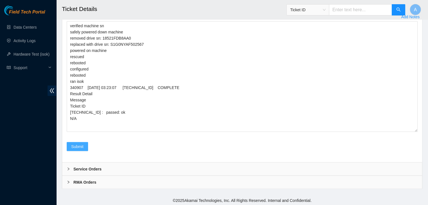
click at [84, 142] on button "Submit" at bounding box center [77, 146] width 21 height 9
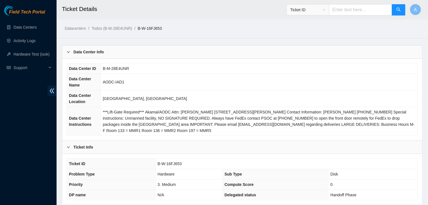
scroll to position [175, 0]
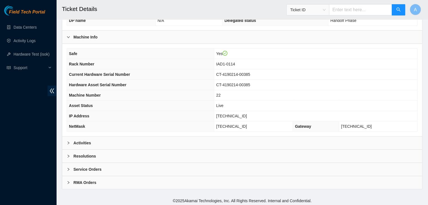
click at [98, 139] on div "Activities" at bounding box center [242, 143] width 360 height 13
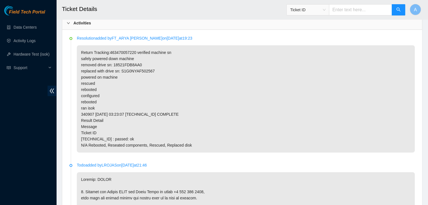
scroll to position [295, 0]
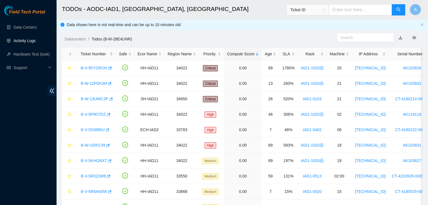
click at [36, 43] on link "Activity Logs" at bounding box center [24, 41] width 22 height 4
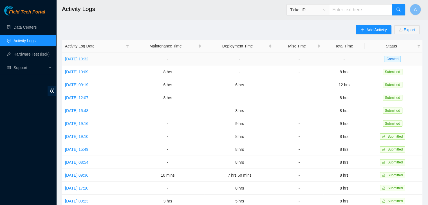
click at [88, 60] on link "[DATE] 10:32" at bounding box center [76, 59] width 23 height 4
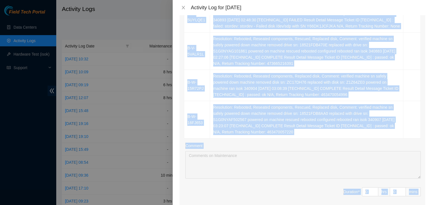
scroll to position [452, 0]
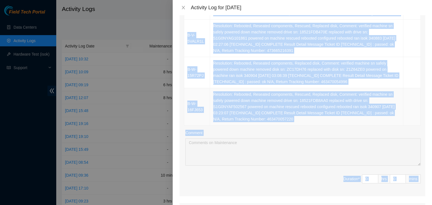
drag, startPoint x: 187, startPoint y: 108, endPoint x: 310, endPoint y: 121, distance: 123.8
copy table "Ticket Number Resolution Action B-V-5VAQHJT Resolution: Rebooted, Reseated comp…"
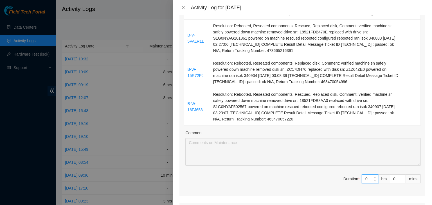
click at [364, 180] on input "0" at bounding box center [370, 179] width 16 height 8
type input "8"
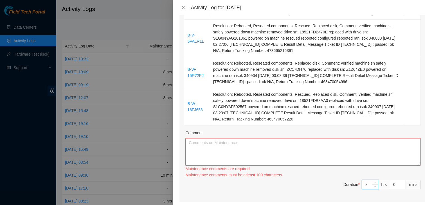
type input "8"
click at [353, 153] on textarea "Comment" at bounding box center [302, 152] width 235 height 28
paste textarea "Ticket Number Resolution Action B-V-5VAQHJT Resolution: Rebooted, Reseated comp…"
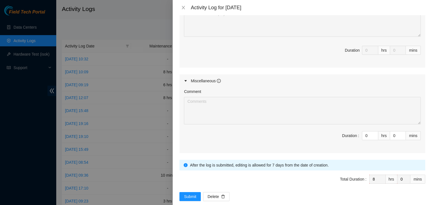
scroll to position [705, 0]
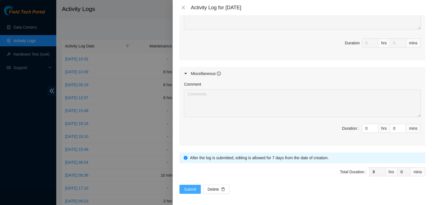
type textarea "Ticket Number Resolution Action B-V-5VAQHJT Resolution: Rebooted, Reseated comp…"
click at [187, 186] on span "Submit" at bounding box center [190, 189] width 12 height 6
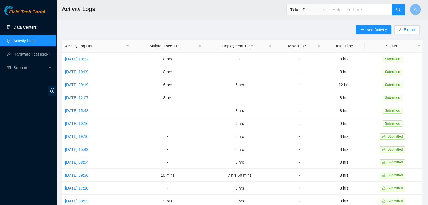
click at [33, 26] on link "Data Centers" at bounding box center [24, 27] width 23 height 4
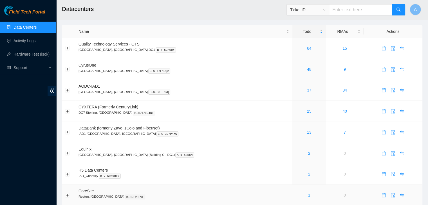
click at [308, 196] on link "1" at bounding box center [309, 195] width 2 height 4
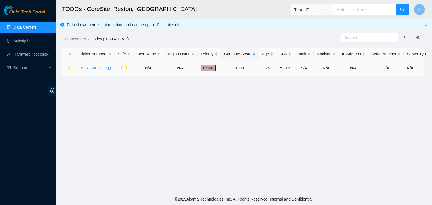
click at [92, 68] on link "B-W-14KU4ED" at bounding box center [94, 68] width 26 height 4
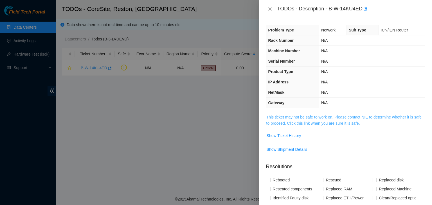
click at [294, 115] on link "This ticket may not be safe to work on. Please contact NIE to determine whether…" at bounding box center [343, 120] width 155 height 11
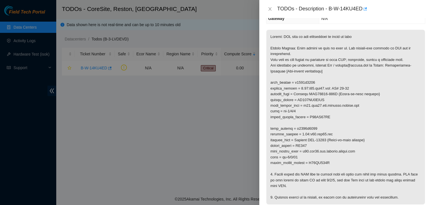
scroll to position [84, 0]
click at [269, 10] on icon "close" at bounding box center [270, 9] width 4 height 4
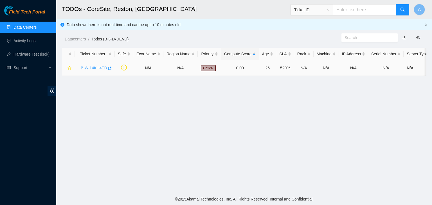
click at [103, 66] on link "B-W-14KU4ED" at bounding box center [94, 68] width 26 height 4
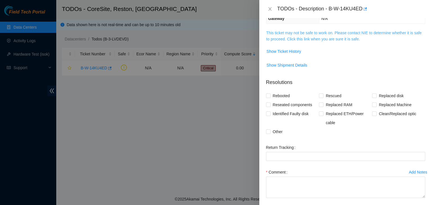
click at [309, 38] on link "This ticket may not be safe to work on. Please contact NIE to determine whether…" at bounding box center [343, 36] width 155 height 11
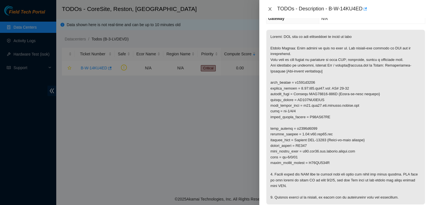
click at [269, 9] on icon "close" at bounding box center [270, 9] width 4 height 4
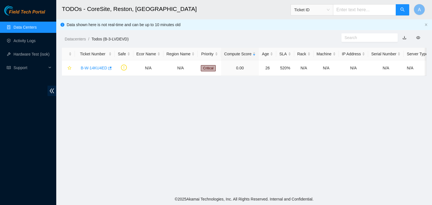
click at [37, 29] on link "Data Centers" at bounding box center [24, 27] width 23 height 4
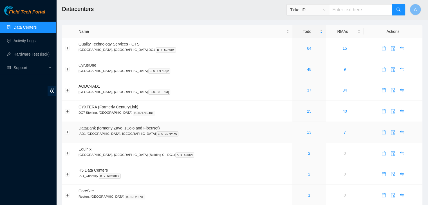
click at [307, 131] on link "13" at bounding box center [309, 132] width 4 height 4
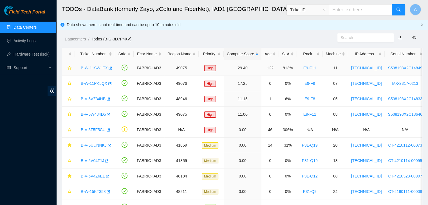
click at [93, 69] on link "B-W-11SWLFX" at bounding box center [94, 68] width 27 height 4
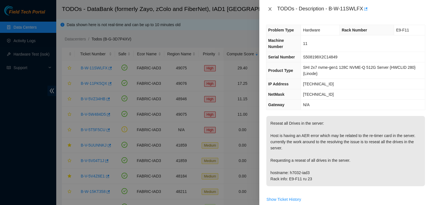
click at [271, 8] on icon "close" at bounding box center [270, 9] width 4 height 4
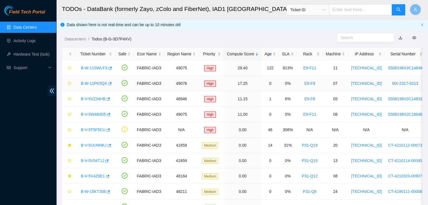
click at [96, 83] on link "B-W-11PK5QX" at bounding box center [94, 83] width 26 height 4
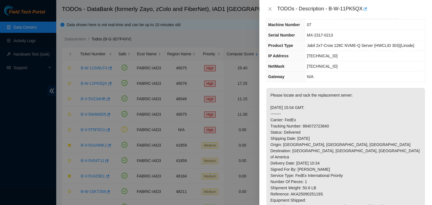
scroll to position [122, 0]
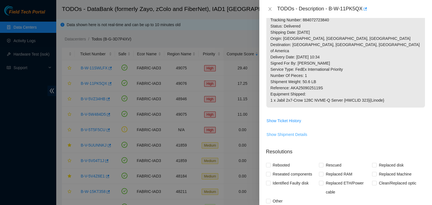
click at [290, 138] on span "Show Shipment Details" at bounding box center [287, 135] width 41 height 6
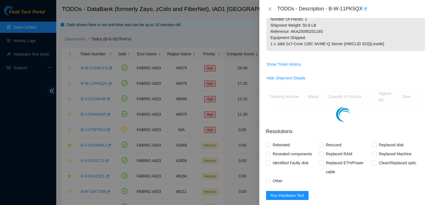
scroll to position [179, 0]
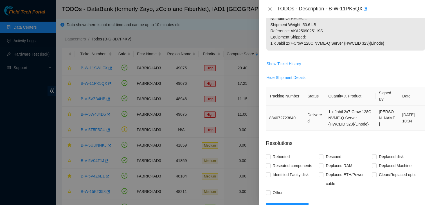
click at [329, 119] on td "1 x Jabil 2x7-Crow 128C NVME-Q Server {HWCLID 323}{Linode}" at bounding box center [350, 118] width 51 height 25
drag, startPoint x: 329, startPoint y: 119, endPoint x: 357, endPoint y: 129, distance: 29.2
click at [357, 129] on td "1 x Jabil 2x7-Crow 128C NVME-Q Server {HWCLID 323}{Linode}" at bounding box center [350, 118] width 51 height 25
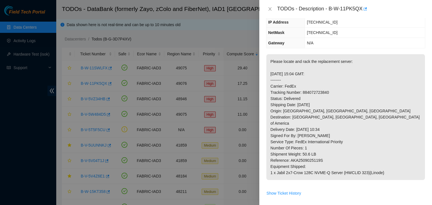
scroll to position [0, 0]
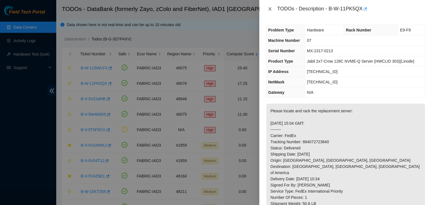
click at [269, 9] on icon "close" at bounding box center [270, 9] width 4 height 4
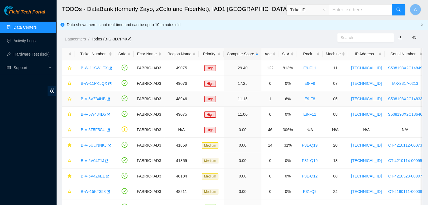
click at [99, 98] on link "B-V-5VZ34HB" at bounding box center [93, 99] width 25 height 4
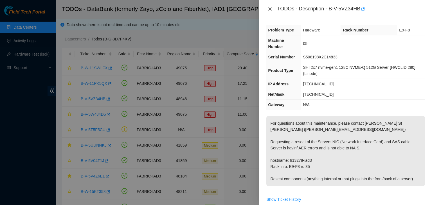
click at [268, 8] on icon "close" at bounding box center [270, 9] width 4 height 4
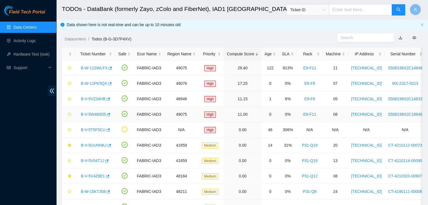
click at [88, 112] on link "B-V-5W484D5" at bounding box center [93, 114] width 25 height 4
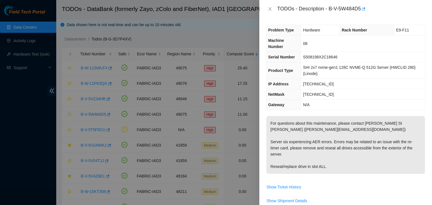
click at [269, 12] on div "TODOs - Description - B-V-5W484D5" at bounding box center [345, 8] width 159 height 9
click at [269, 9] on icon "close" at bounding box center [270, 9] width 4 height 4
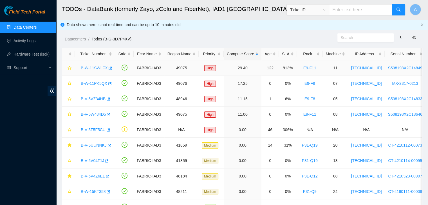
click at [97, 68] on link "B-W-11SWLFX" at bounding box center [94, 68] width 27 height 4
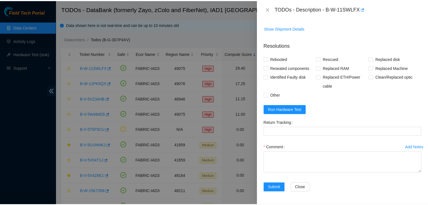
scroll to position [58, 0]
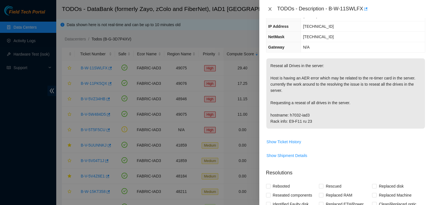
click at [269, 11] on icon "close" at bounding box center [270, 9] width 4 height 4
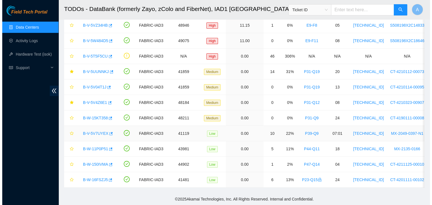
scroll to position [61, 0]
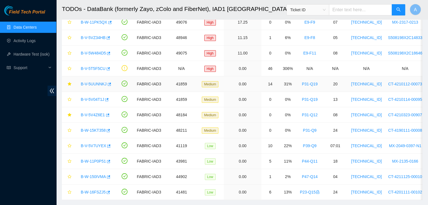
click at [95, 82] on link "B-V-5UUNNKJ" at bounding box center [94, 84] width 26 height 4
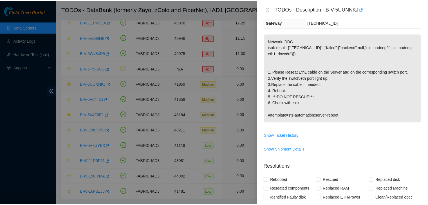
scroll to position [52, 0]
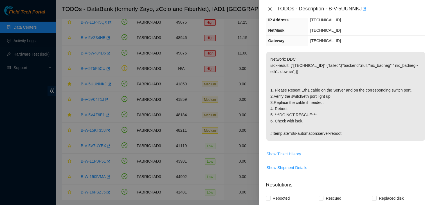
click at [269, 9] on icon "close" at bounding box center [270, 9] width 4 height 4
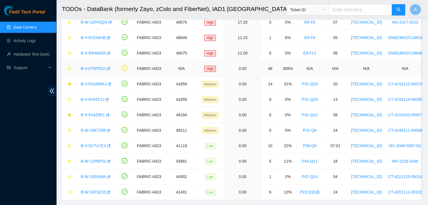
scroll to position [70, 0]
click at [37, 30] on link "Data Centers" at bounding box center [24, 27] width 23 height 4
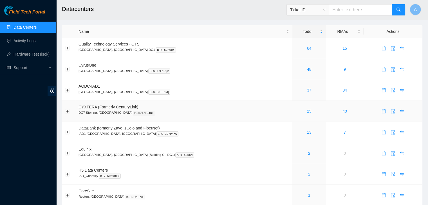
click at [307, 110] on link "25" at bounding box center [309, 111] width 4 height 4
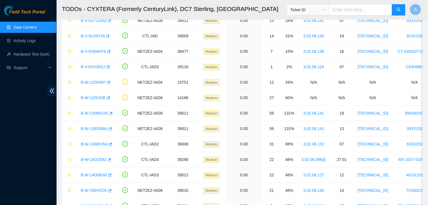
scroll to position [171, 0]
click at [99, 113] on link "B-W-130MCOK" at bounding box center [94, 113] width 27 height 4
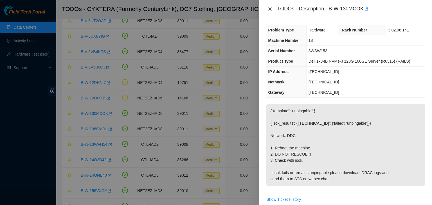
click at [268, 8] on icon "close" at bounding box center [270, 9] width 4 height 4
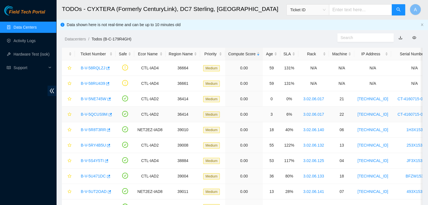
scroll to position [171, 0]
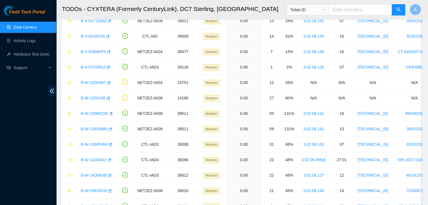
click at [37, 27] on link "Data Centers" at bounding box center [24, 27] width 23 height 4
